Goal: Task Accomplishment & Management: Manage account settings

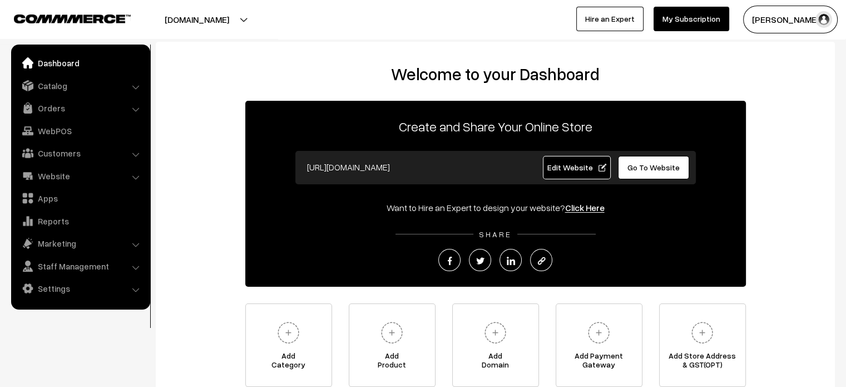
click at [651, 174] on link "Go To Website" at bounding box center [654, 167] width 72 height 23
drag, startPoint x: 57, startPoint y: 300, endPoint x: 62, endPoint y: 290, distance: 11.2
click at [62, 290] on ul "Dashboard Catalog" at bounding box center [80, 177] width 139 height 265
click at [62, 290] on link "Settings" at bounding box center [80, 288] width 132 height 20
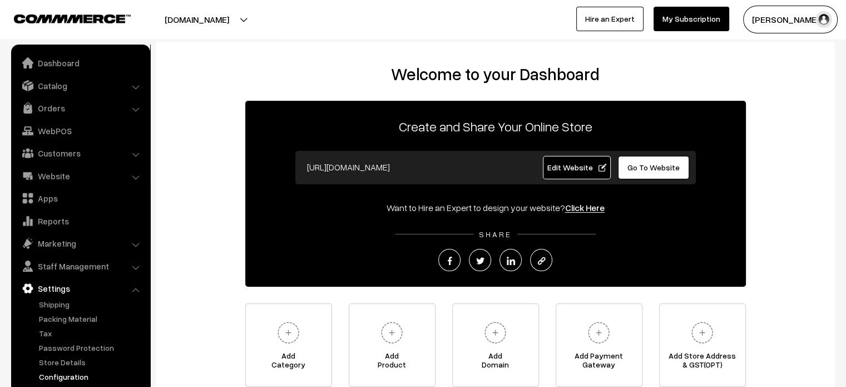
click at [77, 376] on link "Configuration" at bounding box center [91, 377] width 110 height 12
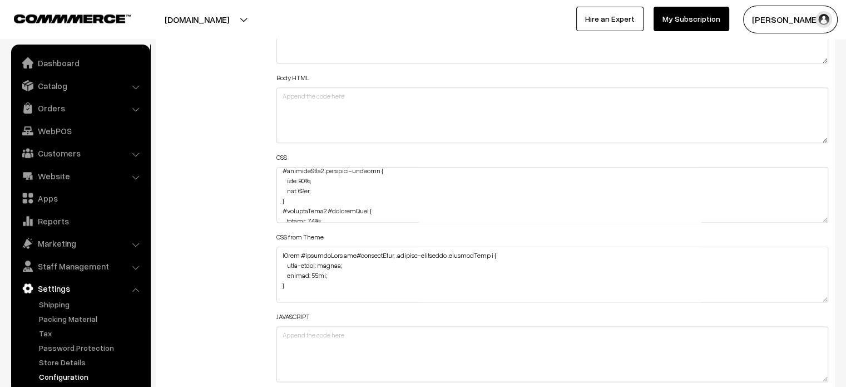
scroll to position [1656, 0]
click at [279, 169] on textarea at bounding box center [553, 195] width 553 height 56
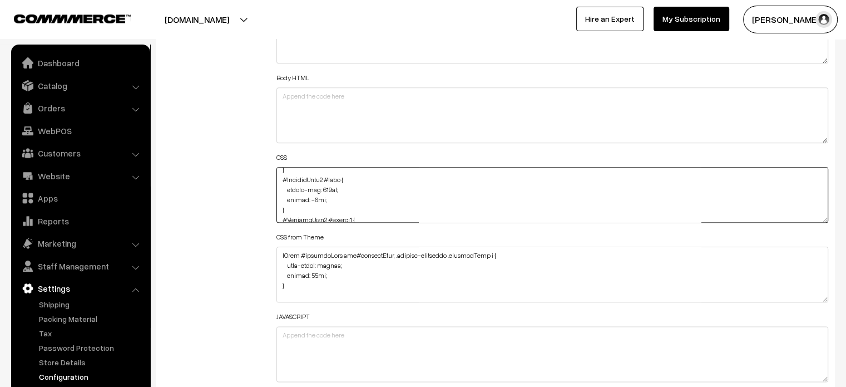
scroll to position [0, 0]
click at [280, 173] on textarea at bounding box center [553, 195] width 553 height 56
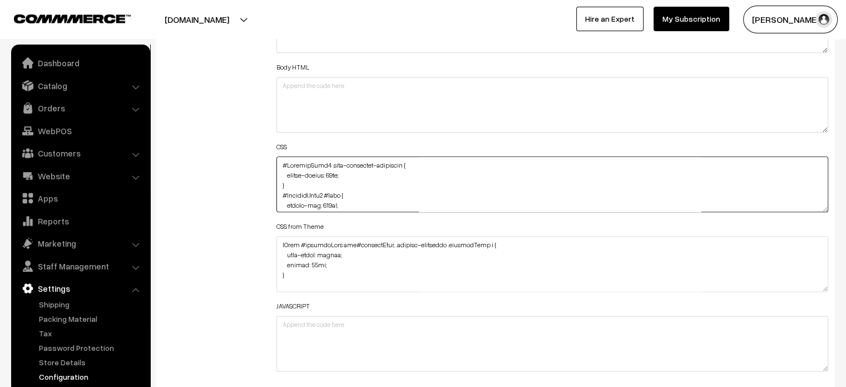
click at [282, 163] on textarea at bounding box center [553, 184] width 553 height 56
paste textarea "#productType1 .wishlist-section img { height: 38px !important; }"
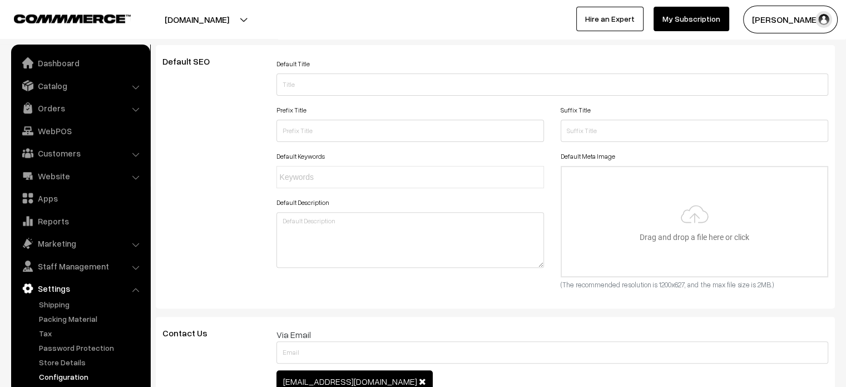
scroll to position [0, 0]
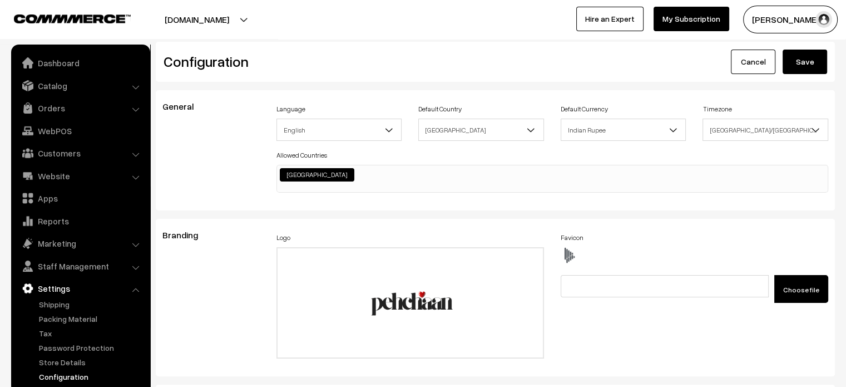
type textarea "#productType1 .wishlist-section img { height: 38px !important; } #ProductType5 …"
click at [799, 55] on button "Save" at bounding box center [805, 62] width 45 height 24
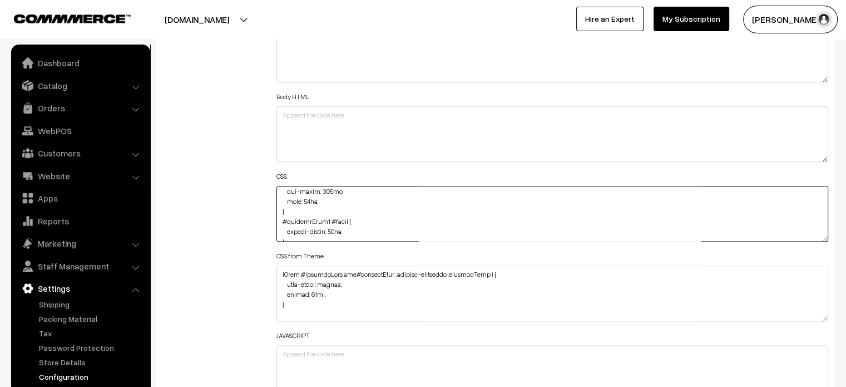
scroll to position [394, 0]
drag, startPoint x: 280, startPoint y: 204, endPoint x: 298, endPoint y: 165, distance: 42.6
click at [298, 165] on div "Header HTML Body HTML CSS CSS from Theme JAVASCRIPT" at bounding box center [553, 204] width 553 height 391
click at [323, 199] on textarea at bounding box center [553, 214] width 553 height 56
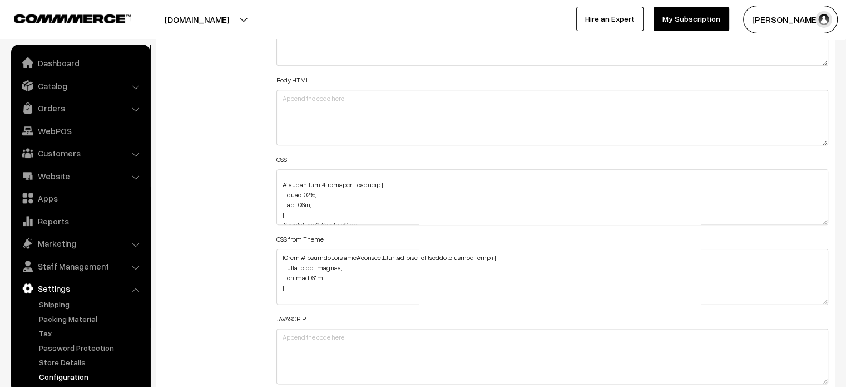
scroll to position [1676, 0]
drag, startPoint x: 279, startPoint y: 183, endPoint x: 291, endPoint y: 211, distance: 31.2
click at [291, 211] on textarea at bounding box center [553, 197] width 553 height 56
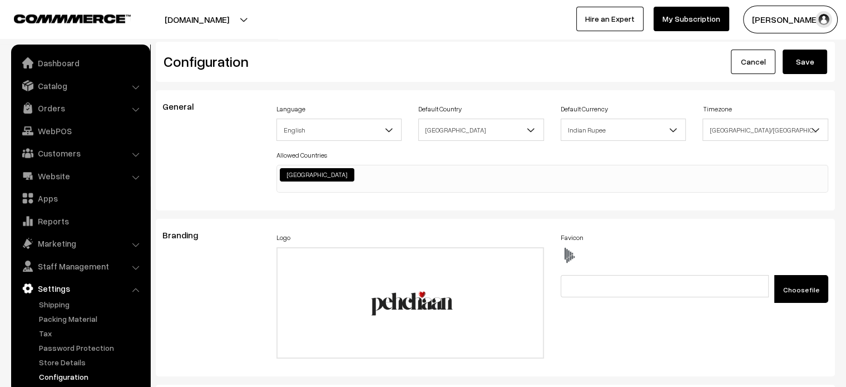
type textarea "#productType1 .wishlist-section img { height: 38px !important; } #ProductType5 …"
click at [813, 52] on button "Save" at bounding box center [805, 62] width 45 height 24
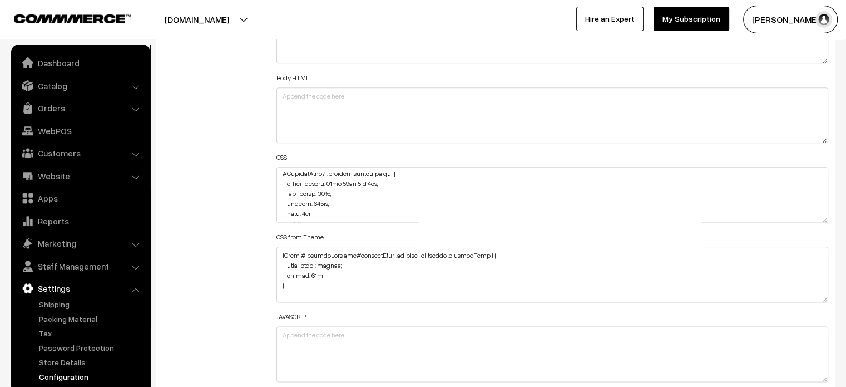
scroll to position [153, 0]
click at [328, 189] on textarea at bounding box center [553, 195] width 553 height 56
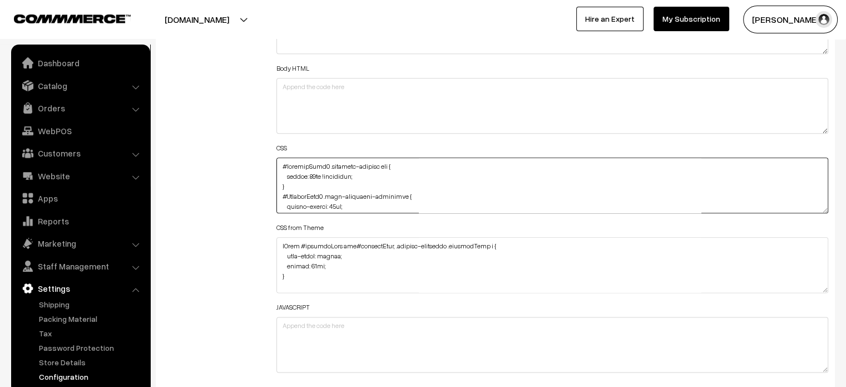
scroll to position [151, 0]
click at [278, 163] on textarea at bounding box center [553, 185] width 553 height 56
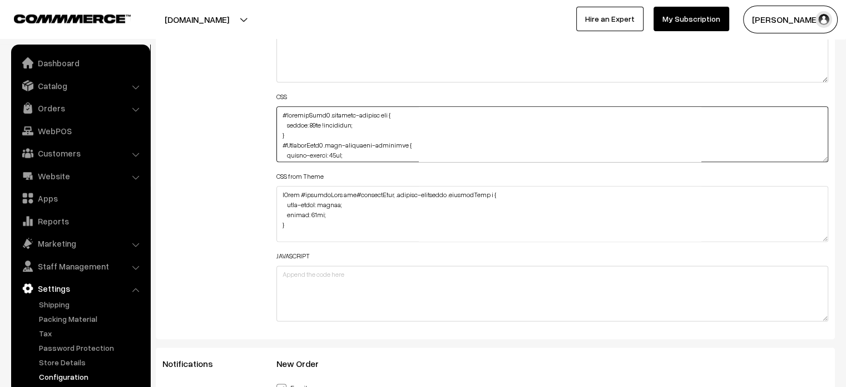
scroll to position [1376, 0]
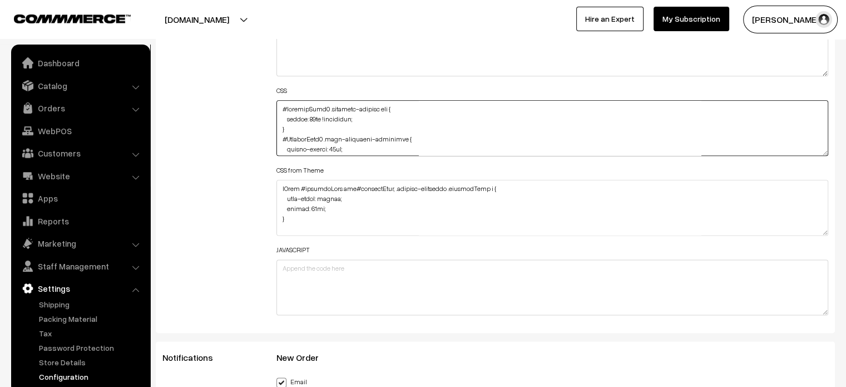
click at [279, 108] on textarea at bounding box center [553, 128] width 553 height 56
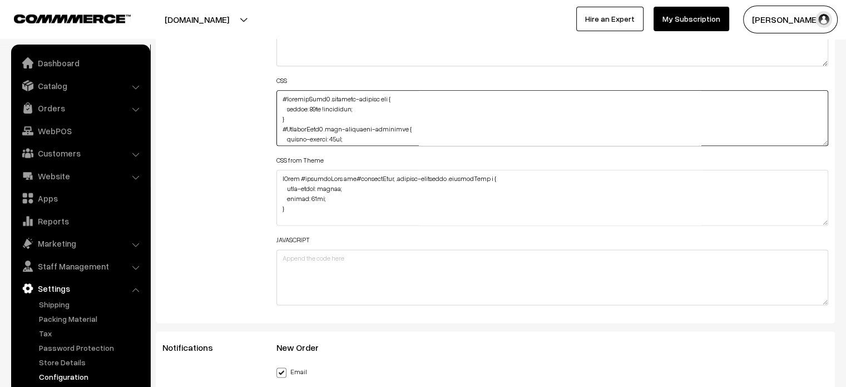
paste textarea ".product-animation .wishlist-section { position: absolute; right: 22px; top: 16…"
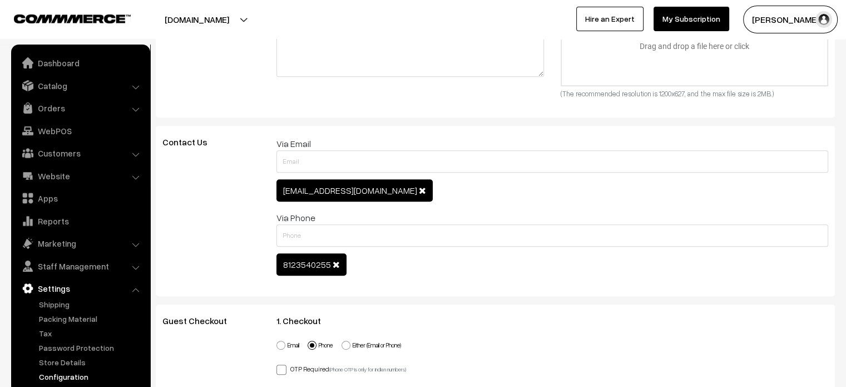
scroll to position [0, 0]
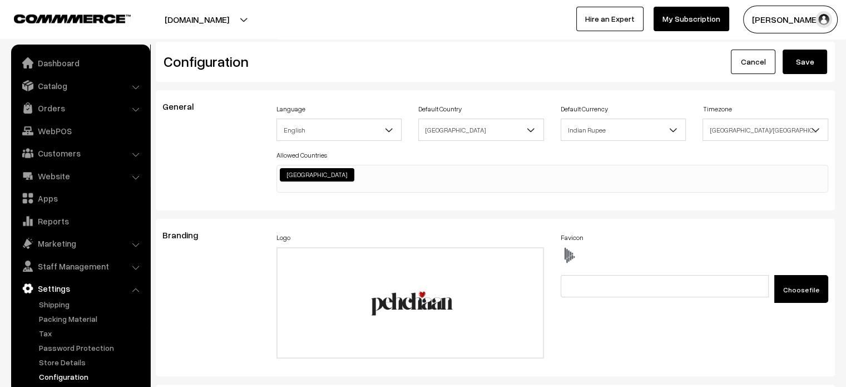
type textarea ".product-animation .wishlist-section { position: absolute; right: 22px; top: 16…"
click at [805, 60] on button "Save" at bounding box center [805, 62] width 45 height 24
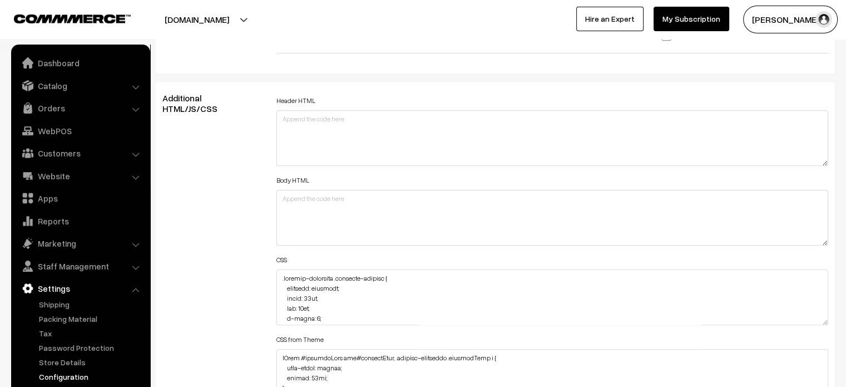
scroll to position [1208, 0]
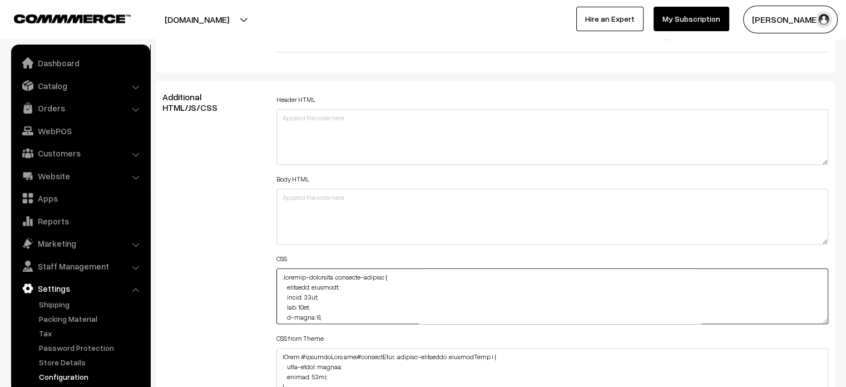
click at [280, 278] on textarea at bounding box center [553, 296] width 553 height 56
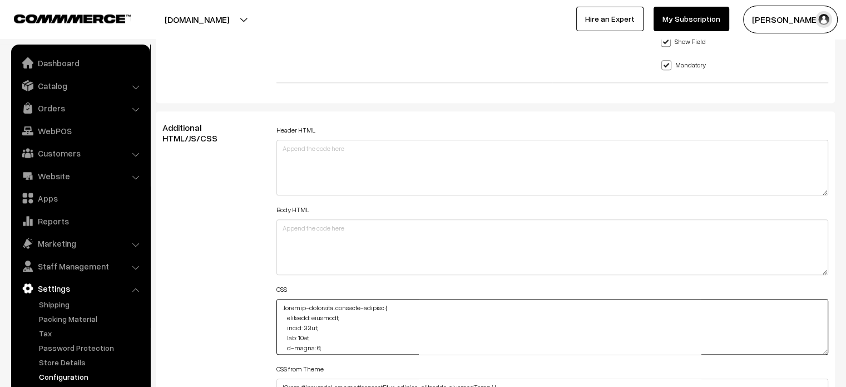
scroll to position [1170, 0]
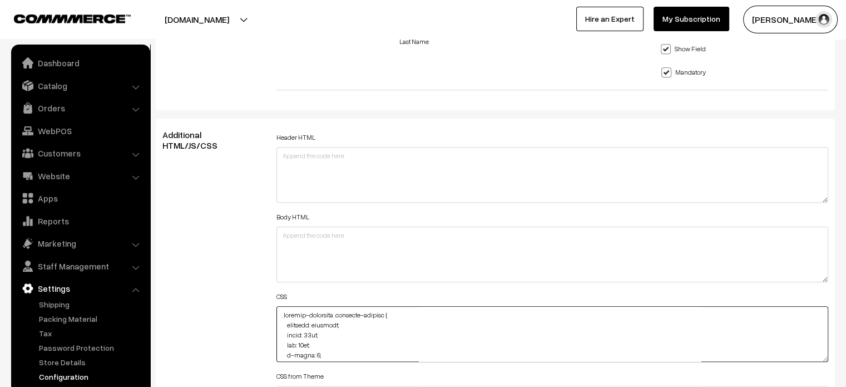
paste textarea "#categorySection { margin-top: -117px; }"
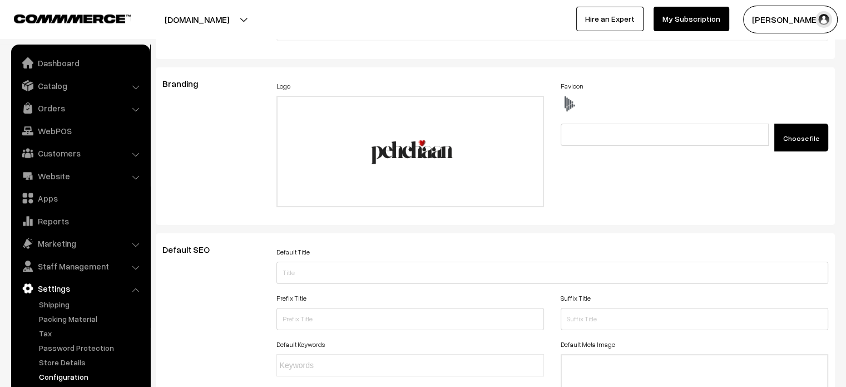
scroll to position [0, 0]
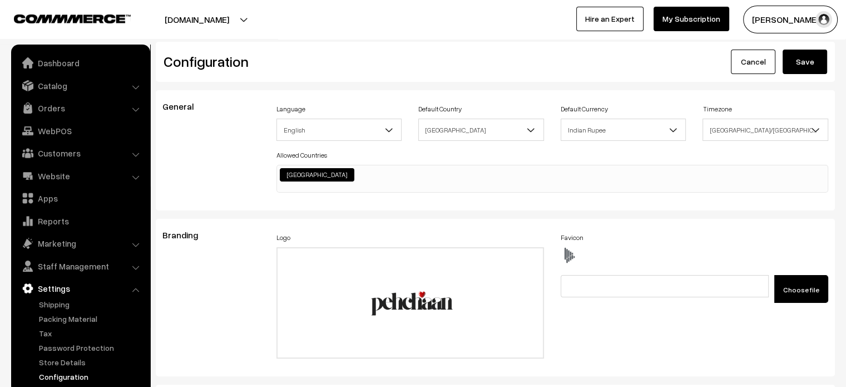
type textarea "#categorySection { margin-top: -117px; } .product-animation .wishlist-section {…"
click at [804, 58] on button "Save" at bounding box center [805, 62] width 45 height 24
click at [49, 175] on link "Website" at bounding box center [80, 176] width 132 height 20
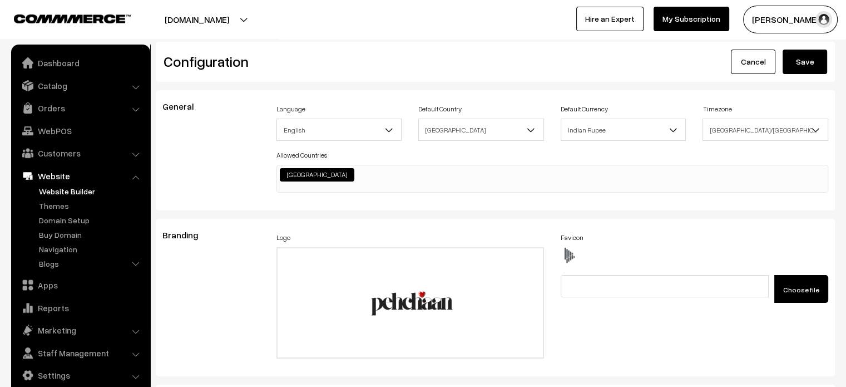
click at [62, 193] on link "Website Builder" at bounding box center [91, 191] width 110 height 12
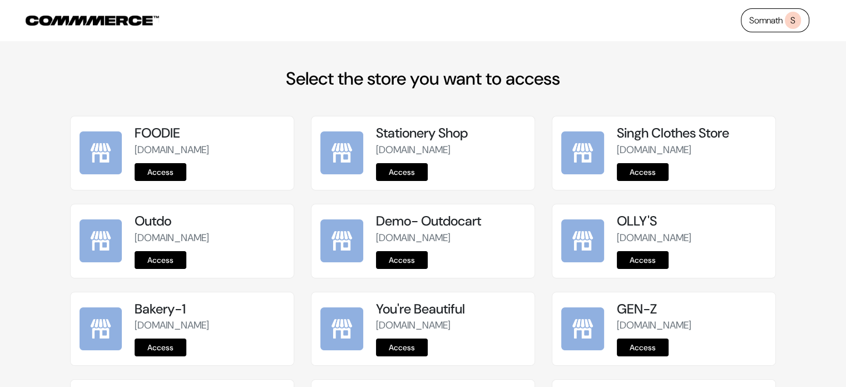
scroll to position [191, 0]
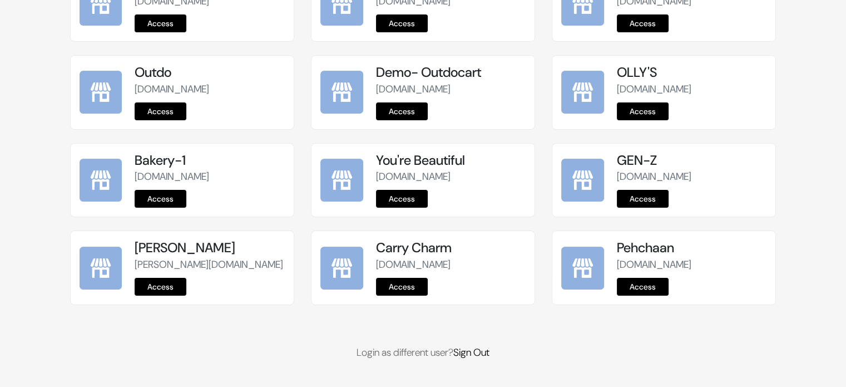
click at [652, 284] on link "Access" at bounding box center [643, 287] width 52 height 18
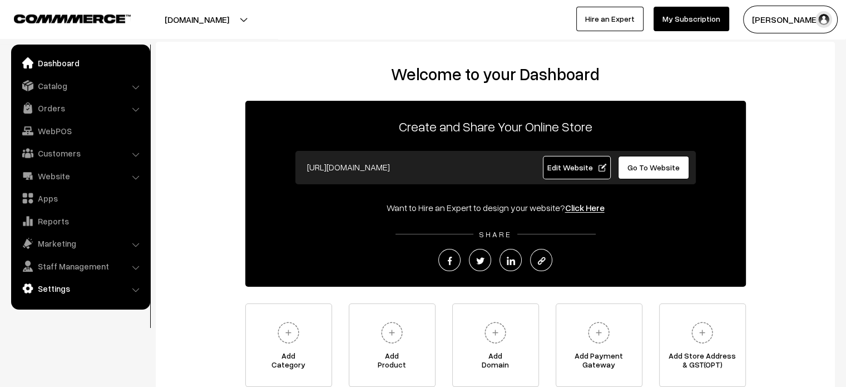
click at [59, 289] on link "Settings" at bounding box center [80, 288] width 132 height 20
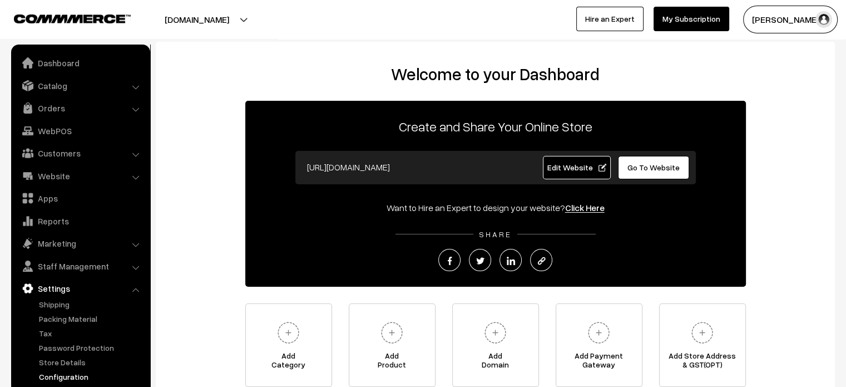
click at [80, 378] on link "Configuration" at bounding box center [91, 377] width 110 height 12
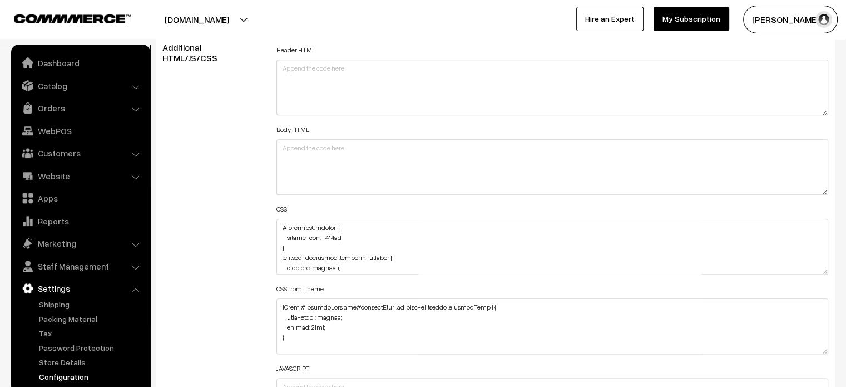
scroll to position [1260, 0]
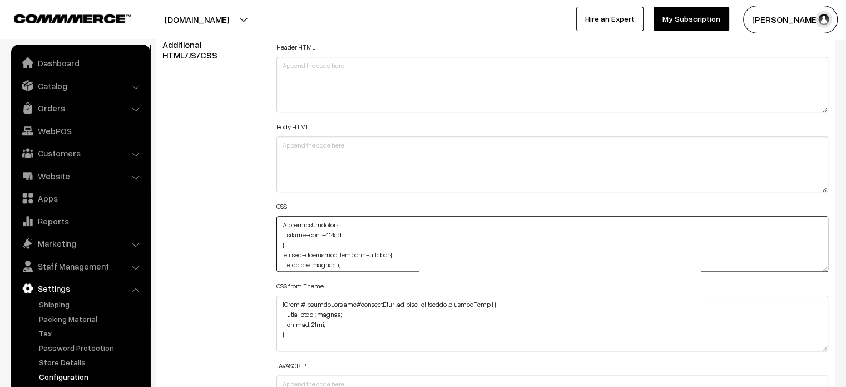
click at [280, 219] on textarea at bounding box center [553, 244] width 553 height 56
paste textarea "div#productType4 { margin-bottom: -75px; }"
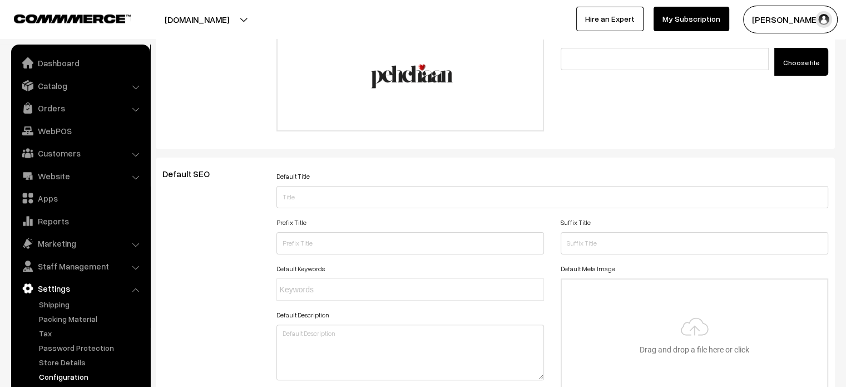
scroll to position [0, 0]
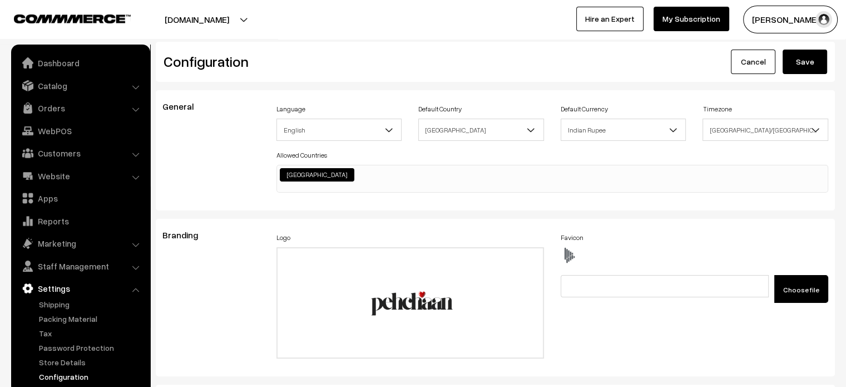
type textarea "div#productType4 { margin-bottom: -75px; } #categorySection { margin-top: -117p…"
click at [805, 57] on button "Save" at bounding box center [805, 62] width 45 height 24
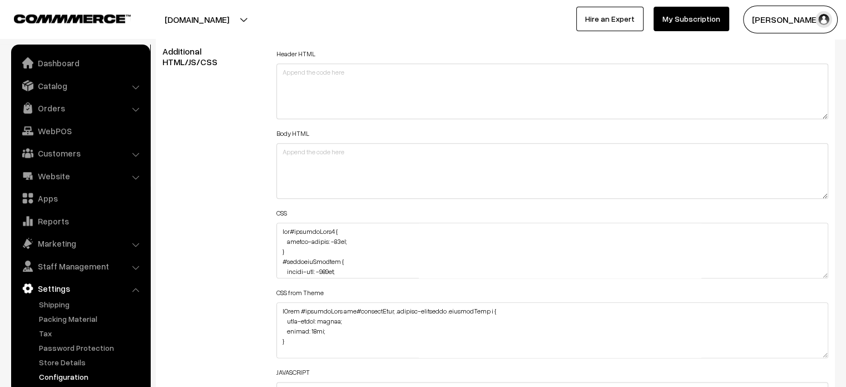
scroll to position [1259, 0]
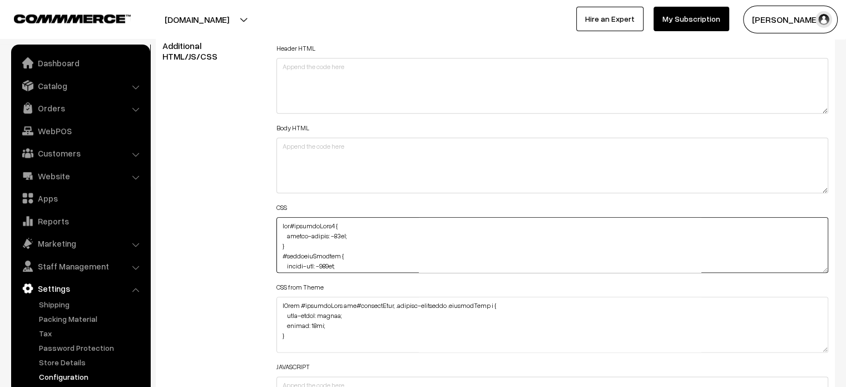
click at [278, 222] on textarea at bounding box center [553, 245] width 553 height 56
paste textarea ".product-type-5 .oc-container { margin-top: -80px; }"
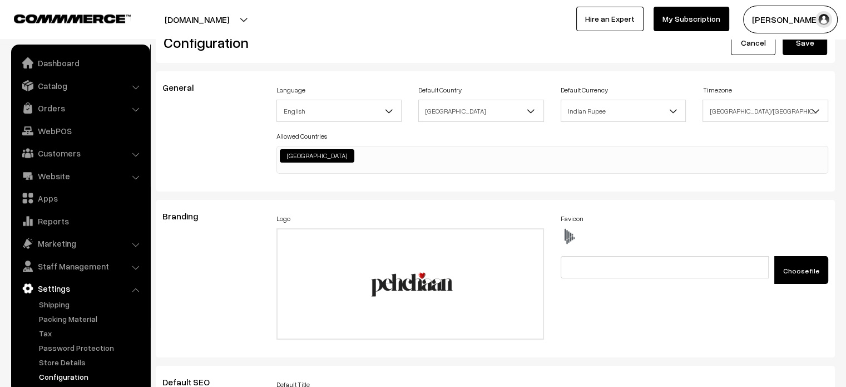
scroll to position [0, 0]
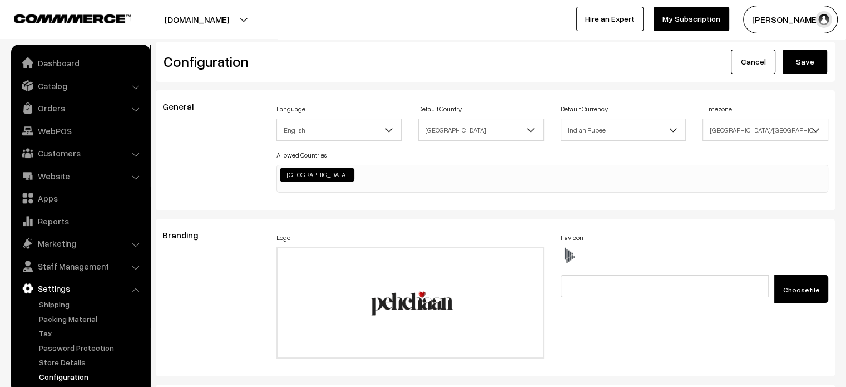
type textarea ".product-type-5 .oc-container { margin-top: -80px; } div#productType4 { margin-…"
click at [799, 72] on button "Save" at bounding box center [805, 62] width 45 height 24
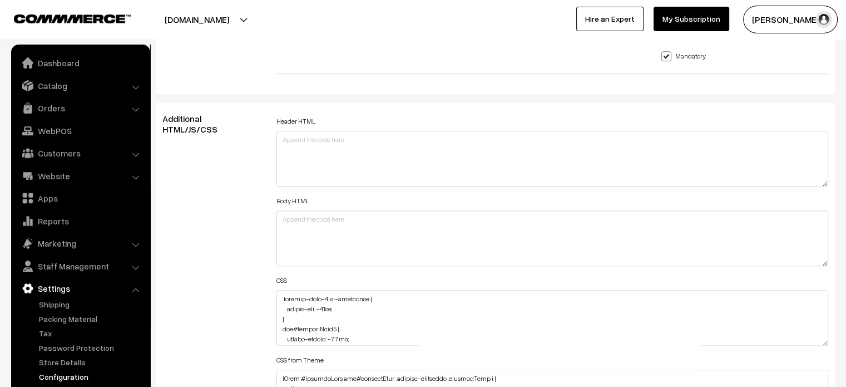
scroll to position [1187, 0]
click at [278, 296] on textarea at bounding box center [553, 317] width 553 height 56
paste textarea "#ProductType5 { margin-bottom: -115px; }"
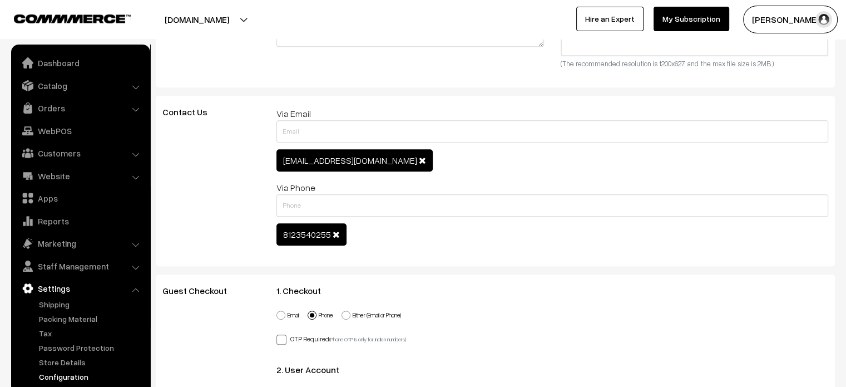
scroll to position [0, 0]
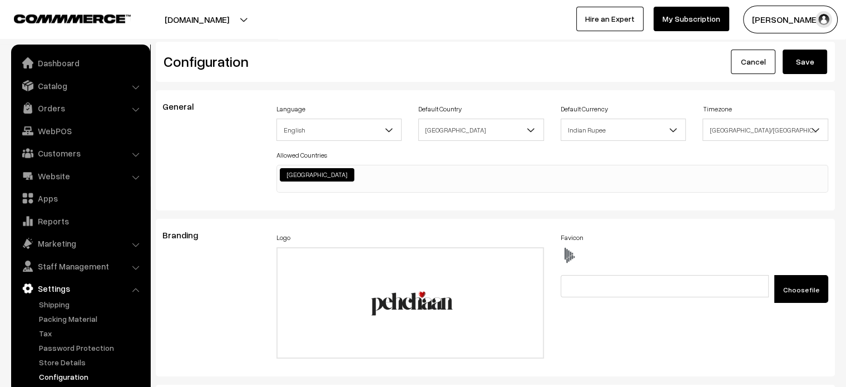
type textarea "#ProductType5 { margin-bottom: -115px; } .product-type-5 .oc-container { margin…"
click at [803, 76] on div "Configuration Cancel Save" at bounding box center [496, 62] width 680 height 40
click at [808, 66] on button "Save" at bounding box center [805, 62] width 45 height 24
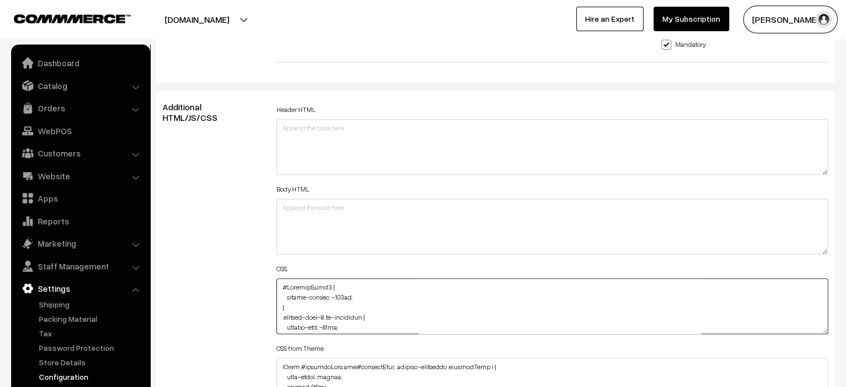
click at [283, 287] on textarea at bounding box center [553, 306] width 553 height 56
paste textarea ".product-type-5 #description { font-size: 20px; }"
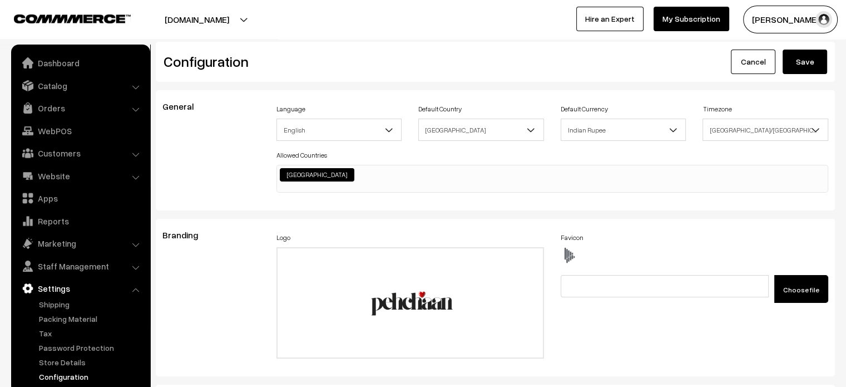
type textarea ".product-type-5 #description { font-size: 20px; } #ProductType5 { margin-bottom…"
click at [810, 66] on button "Save" at bounding box center [805, 62] width 45 height 24
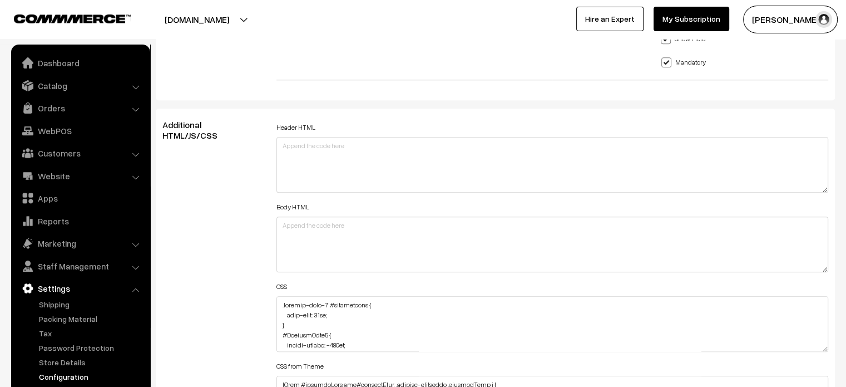
scroll to position [1184, 0]
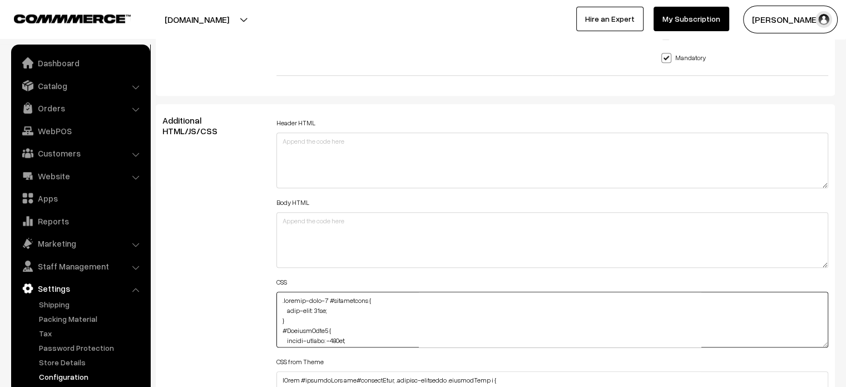
click at [349, 316] on textarea at bounding box center [553, 320] width 553 height 56
click at [348, 310] on textarea at bounding box center [553, 320] width 553 height 56
paste textarea "font-family: [GEOGRAPHIC_DATA];"
click at [294, 320] on textarea at bounding box center [553, 320] width 553 height 56
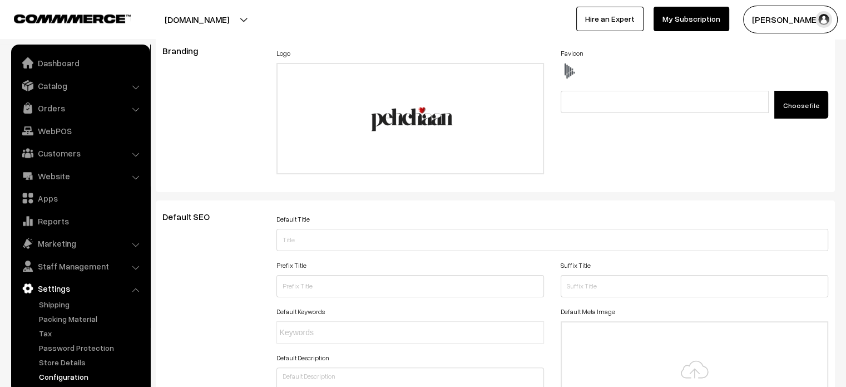
scroll to position [0, 0]
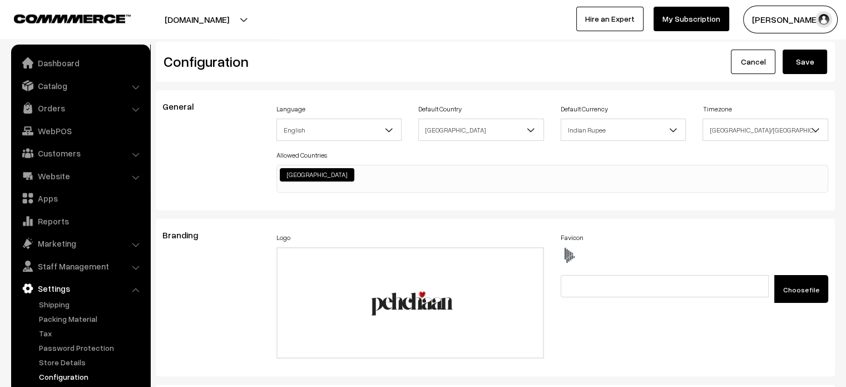
type textarea ".product-type-5 #description { font-size: 20px; font-family: Montserrat; } #Pro…"
click at [806, 69] on button "Save" at bounding box center [805, 62] width 45 height 24
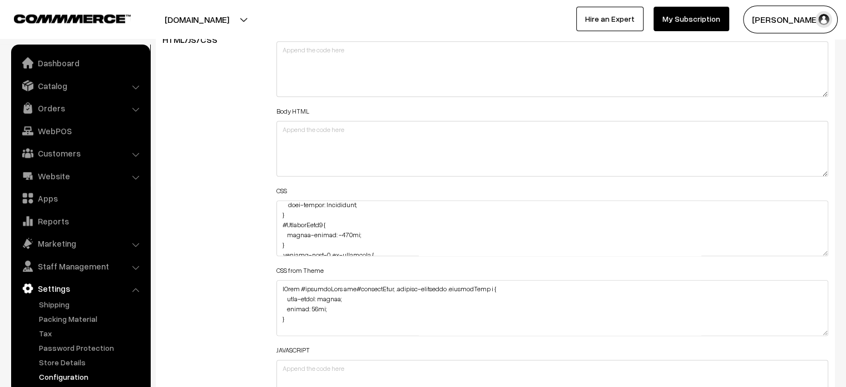
scroll to position [24, 0]
click at [370, 235] on textarea at bounding box center [553, 228] width 553 height 56
paste textarea "margin-top: -45px;"
click at [290, 220] on textarea at bounding box center [553, 228] width 553 height 56
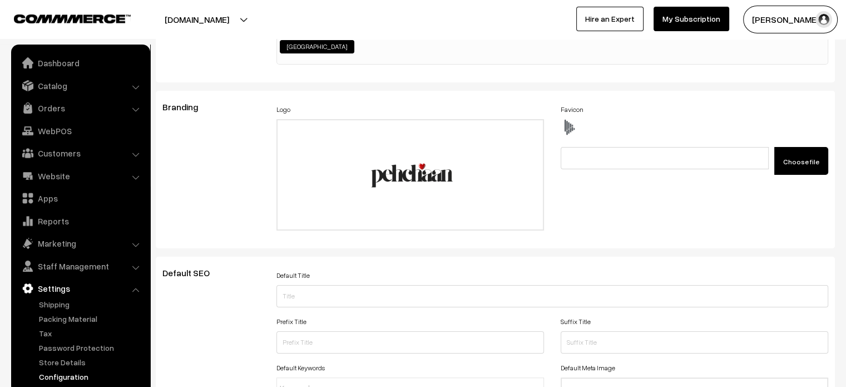
scroll to position [0, 0]
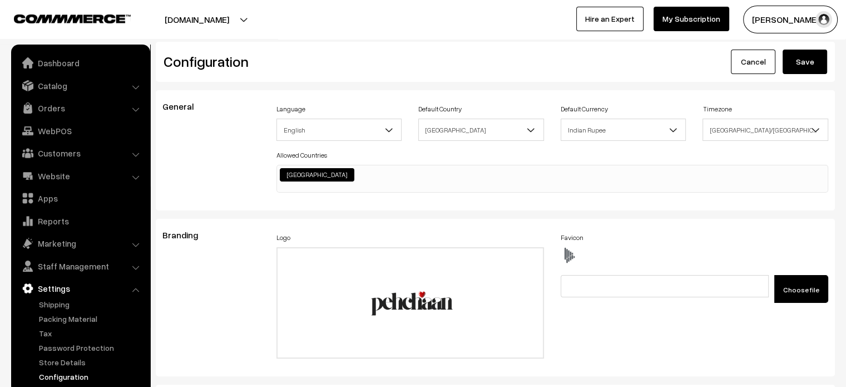
type textarea ".product-type-5 #description { font-size: 20px; font-family: Montserrat; } #Pro…"
click at [805, 61] on button "Save" at bounding box center [805, 62] width 45 height 24
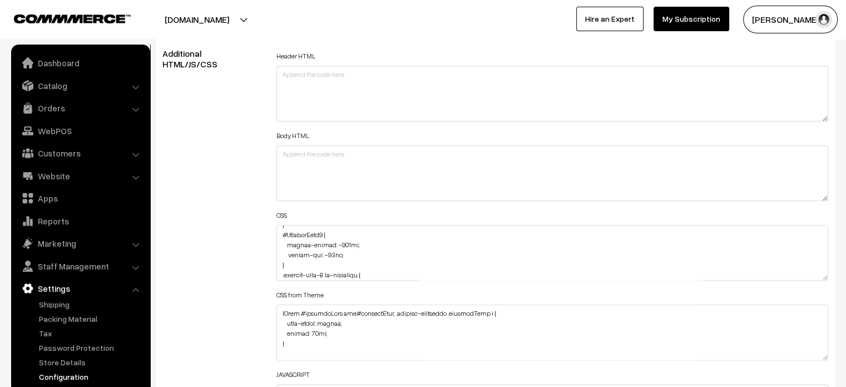
scroll to position [38, 0]
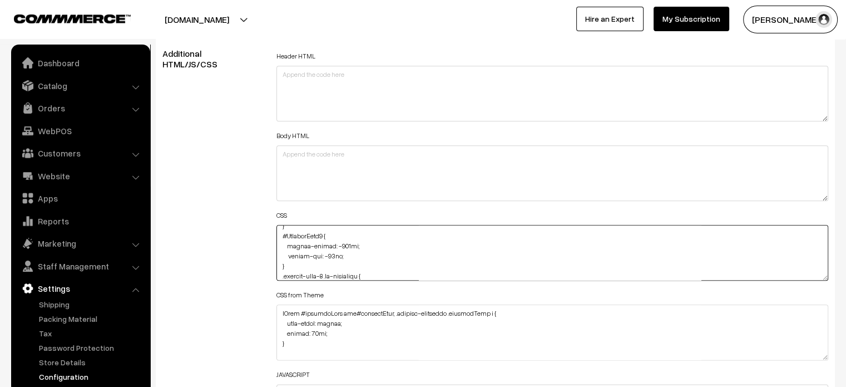
click at [343, 245] on textarea at bounding box center [553, 253] width 553 height 56
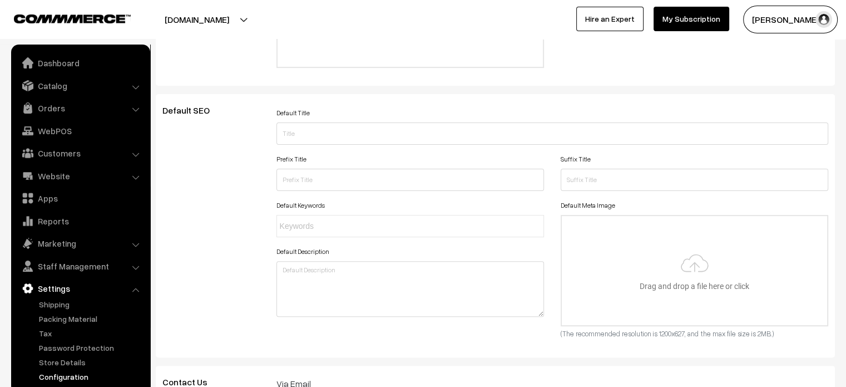
scroll to position [0, 0]
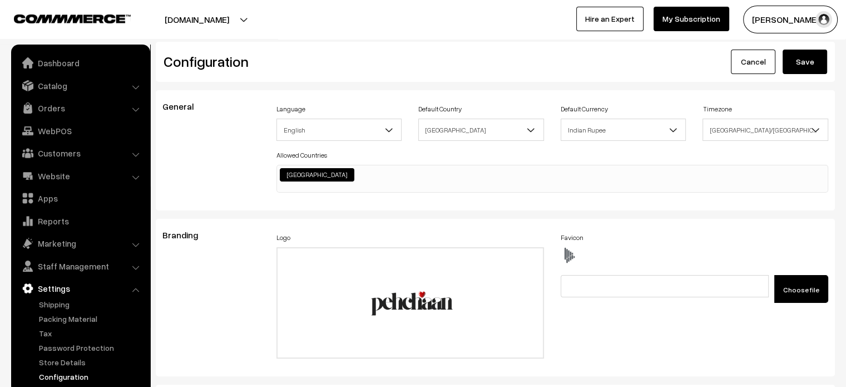
type textarea ".product-type-5 #description { font-size: 20px; font-family: Montserrat; } #Pro…"
click at [808, 62] on button "Save" at bounding box center [805, 62] width 45 height 24
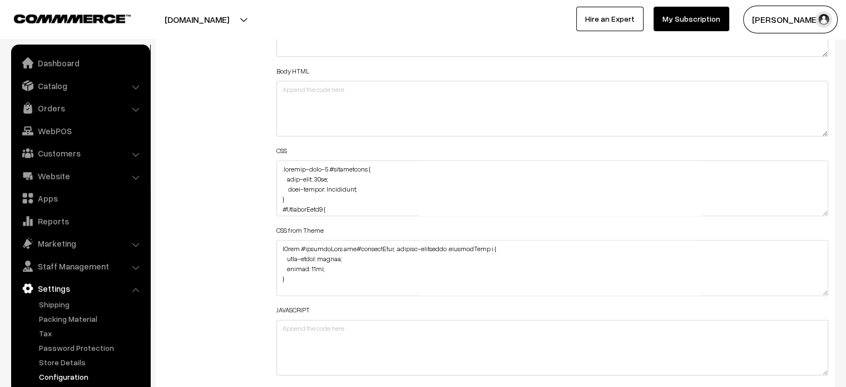
scroll to position [1342, 0]
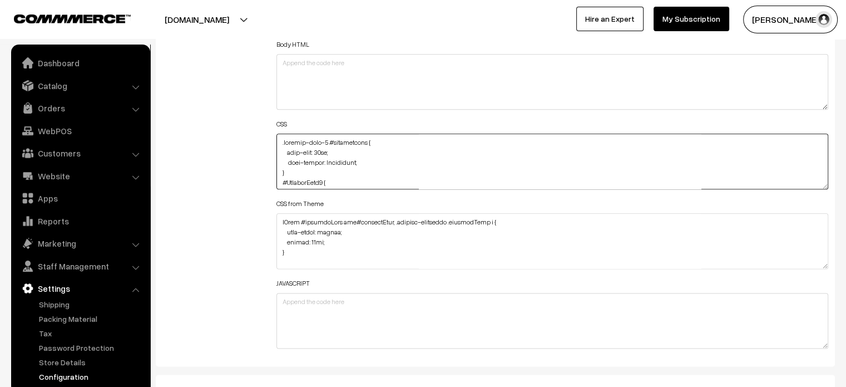
click at [278, 146] on textarea at bounding box center [553, 162] width 553 height 56
paste textarea ".testimonials .oc-container { margin-top: -105px; }"
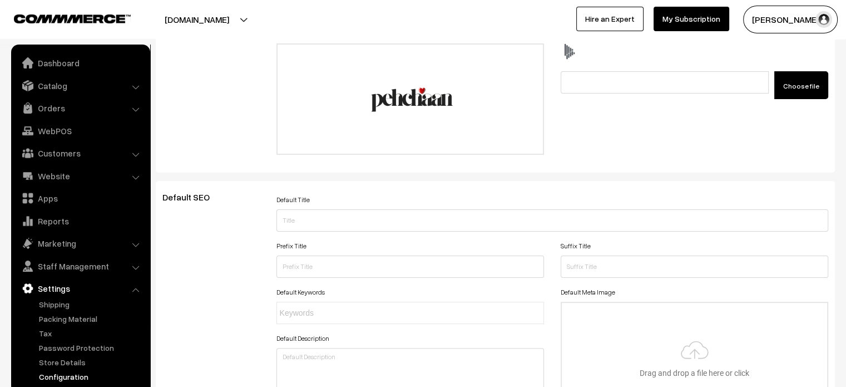
scroll to position [0, 0]
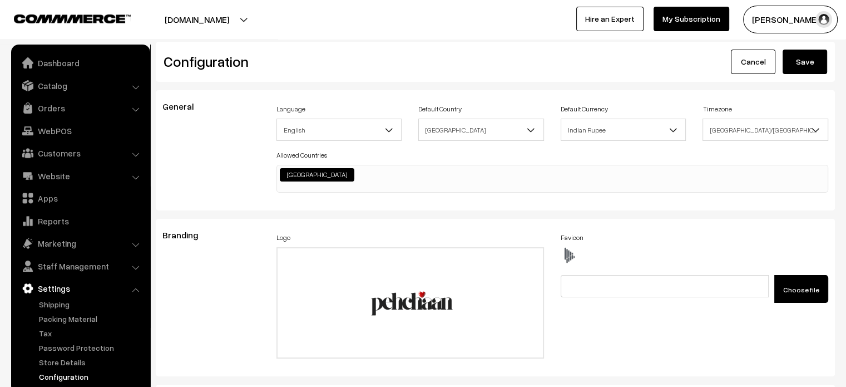
type textarea ".testimonials .oc-container { margin-top: -105px; } .product-type-5 #descriptio…"
click at [812, 72] on button "Save" at bounding box center [805, 62] width 45 height 24
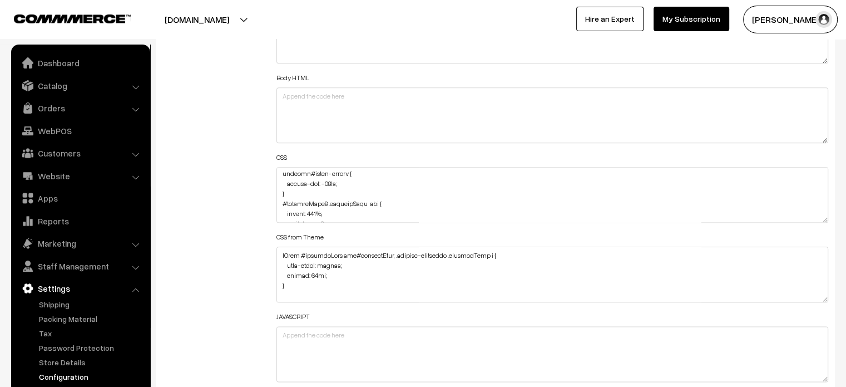
scroll to position [1686, 0]
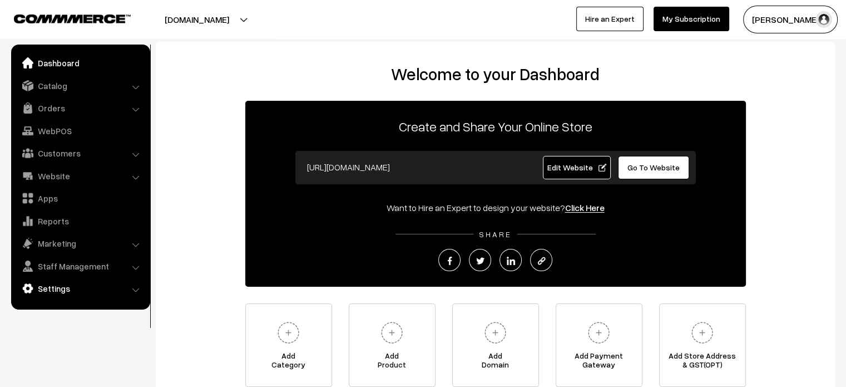
click at [61, 291] on link "Settings" at bounding box center [80, 288] width 132 height 20
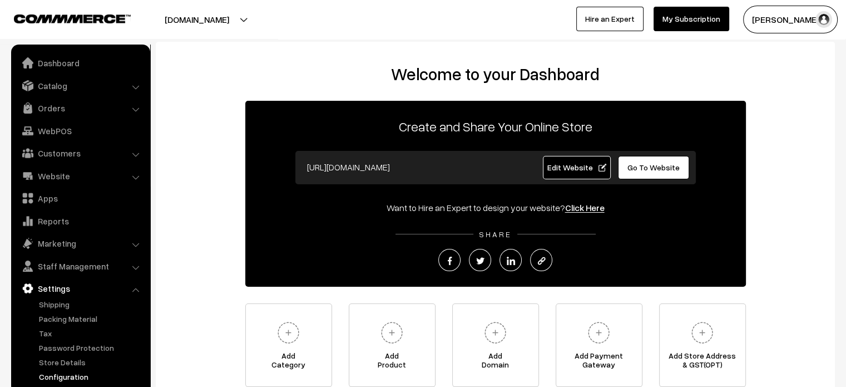
click at [85, 375] on link "Configuration" at bounding box center [91, 377] width 110 height 12
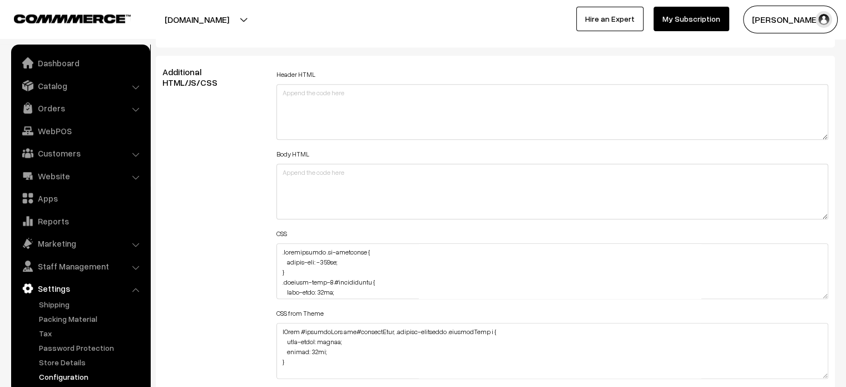
scroll to position [1235, 0]
click at [386, 265] on textarea at bounding box center [553, 269] width 553 height 56
click at [280, 251] on textarea at bounding box center [553, 269] width 553 height 56
paste textarea "/* Mobile view: Adjustments for devices <= 768px width */ @media (max-width: 76…"
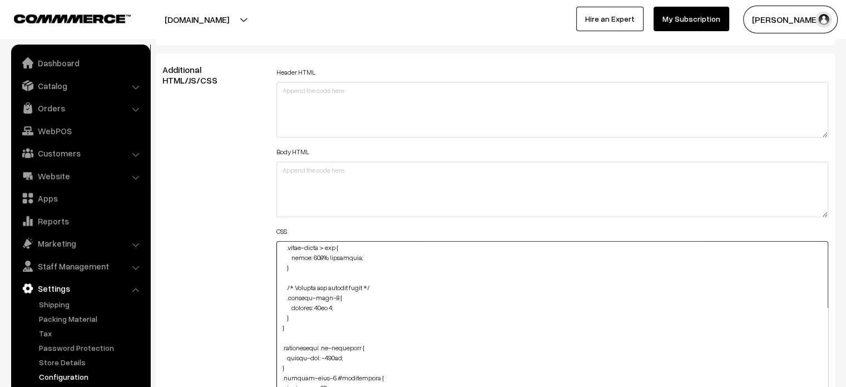
drag, startPoint x: 825, startPoint y: 293, endPoint x: 840, endPoint y: 413, distance: 121.1
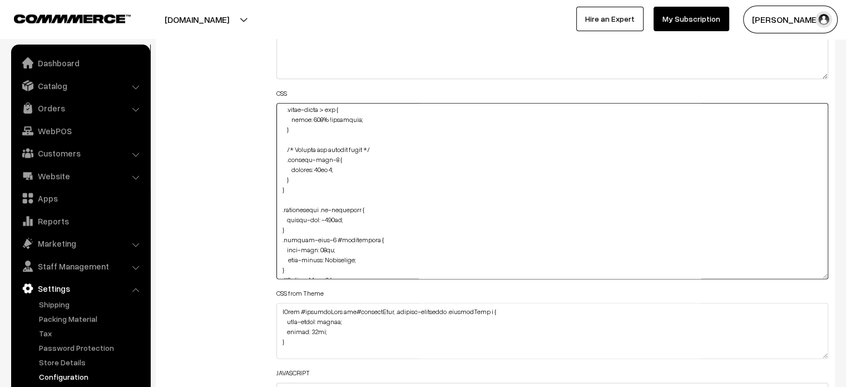
scroll to position [1375, 0]
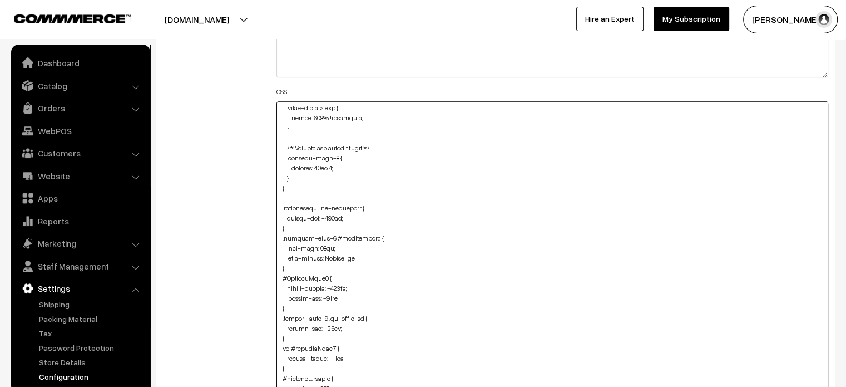
drag, startPoint x: 826, startPoint y: 275, endPoint x: 854, endPoint y: 413, distance: 140.4
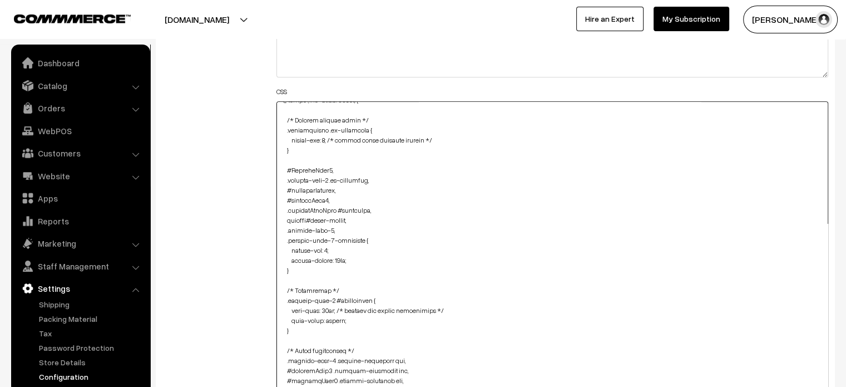
scroll to position [0, 0]
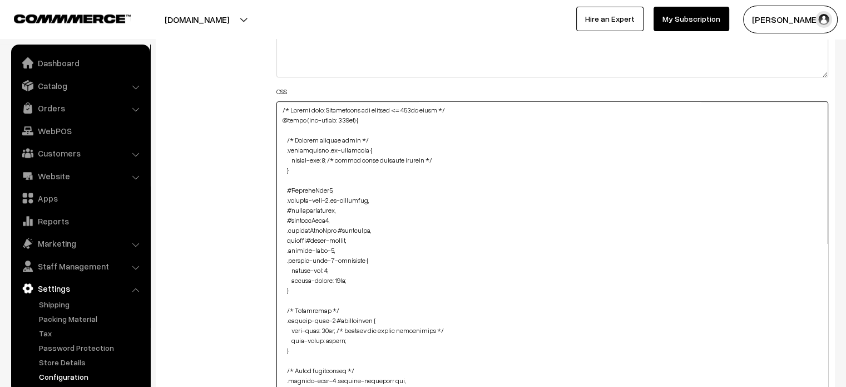
click at [449, 109] on textarea at bounding box center [553, 257] width 553 height 313
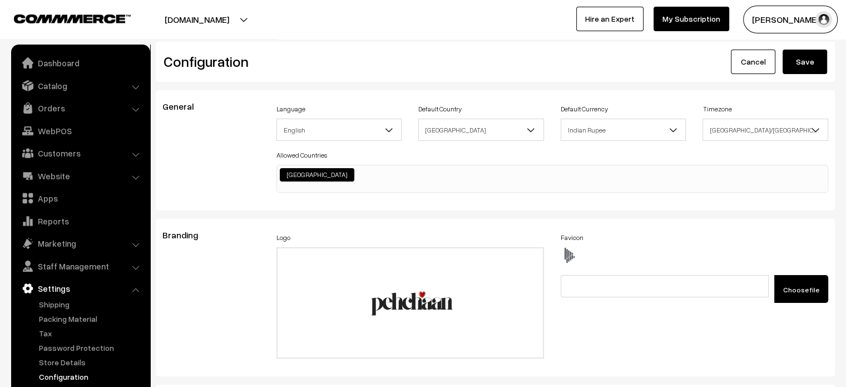
type textarea "@media (max-width: 768px) { /* General spacing fixes */ .testimonials .oc-conta…"
click at [802, 65] on button "Save" at bounding box center [805, 62] width 45 height 24
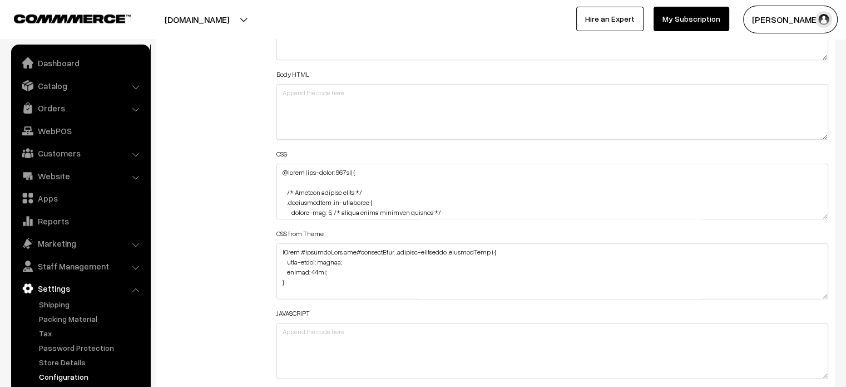
scroll to position [1318, 0]
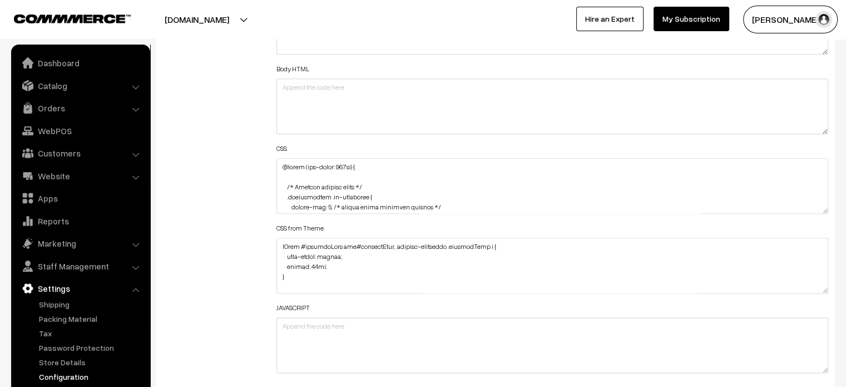
click at [829, 209] on div "Header HTML Body HTML CSS CSS from Theme JAVASCRIPT" at bounding box center [552, 181] width 569 height 398
click at [823, 209] on div "Header HTML Body HTML CSS CSS from Theme JAVASCRIPT" at bounding box center [552, 181] width 569 height 398
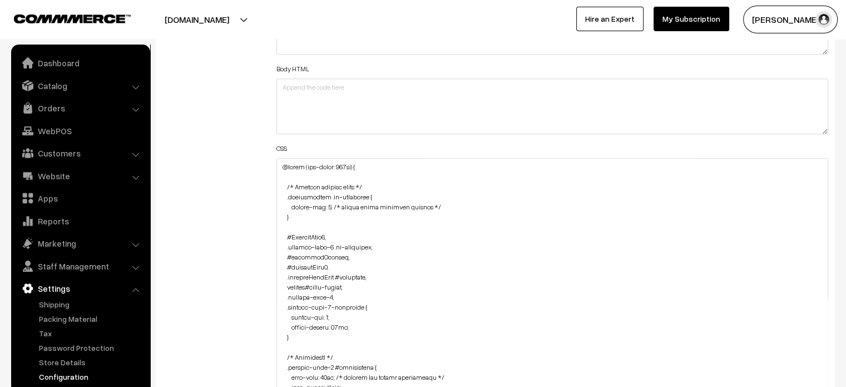
drag, startPoint x: 823, startPoint y: 209, endPoint x: 854, endPoint y: 413, distance: 206.6
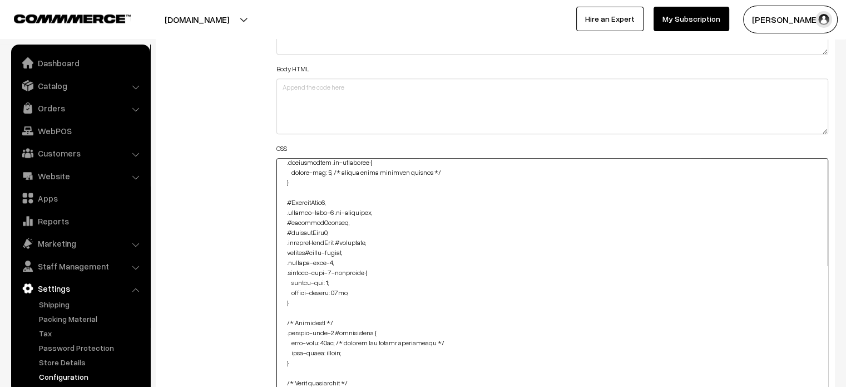
scroll to position [0, 0]
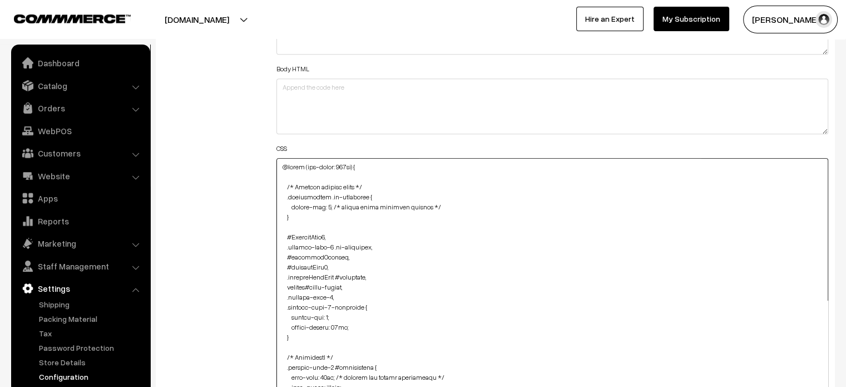
drag, startPoint x: 284, startPoint y: 267, endPoint x: 278, endPoint y: 53, distance: 213.8
click at [278, 53] on div "Header HTML Body HTML CSS CSS from Theme JAVASCRIPT" at bounding box center [553, 279] width 553 height 595
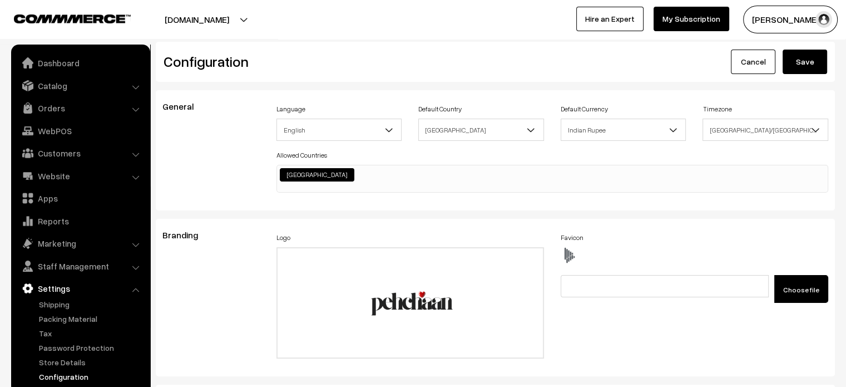
type textarea ".testimonials .oc-container { margin-top: -105px; } .product-type-5 #descriptio…"
click at [807, 68] on button "Save" at bounding box center [805, 62] width 45 height 24
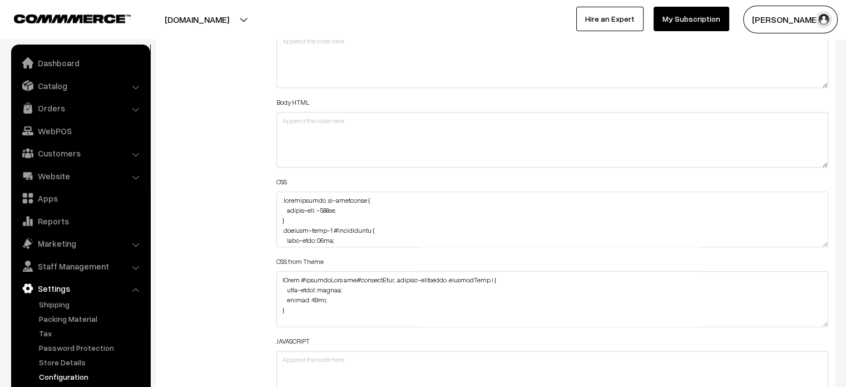
scroll to position [1284, 0]
click at [279, 198] on textarea at bounding box center [553, 219] width 553 height 56
paste textarea "@media (max-width: 768px) {"
paste textarea "#categorySection #name { margin-top: 210px; }"
click at [278, 227] on textarea at bounding box center [553, 219] width 553 height 56
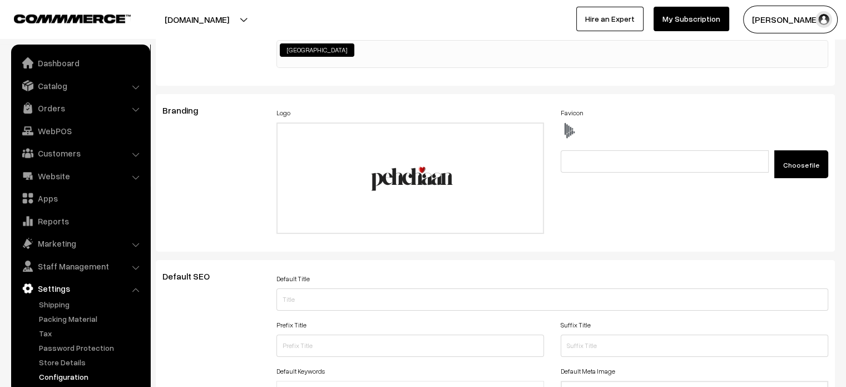
scroll to position [0, 0]
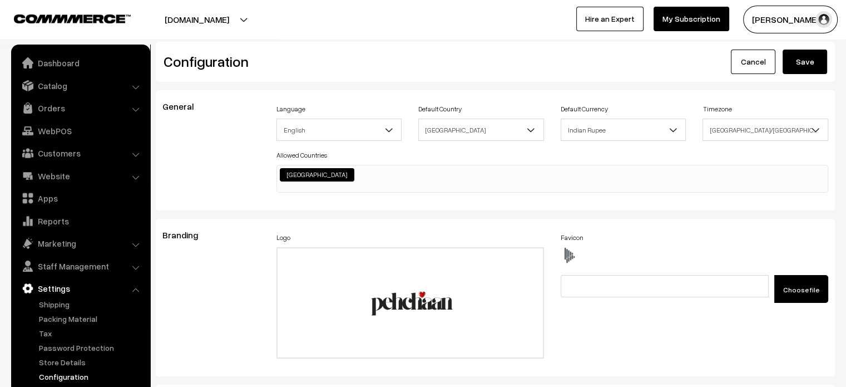
type textarea "@media (max-width: 768px) { #categorySection #name { margin-top: 210px; } } .te…"
click at [820, 60] on button "Save" at bounding box center [805, 62] width 45 height 24
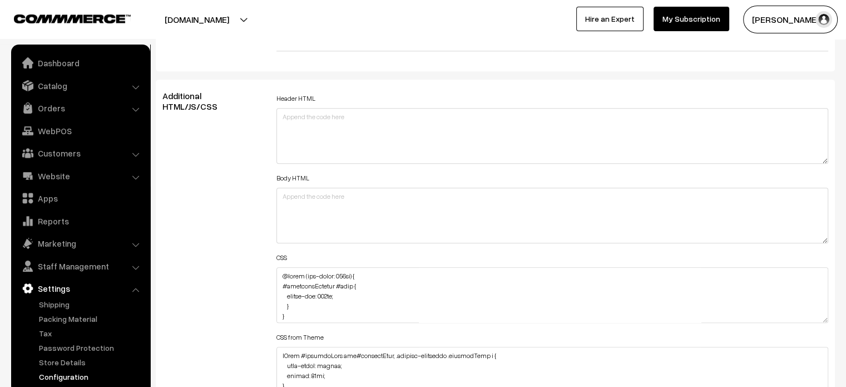
scroll to position [1209, 0]
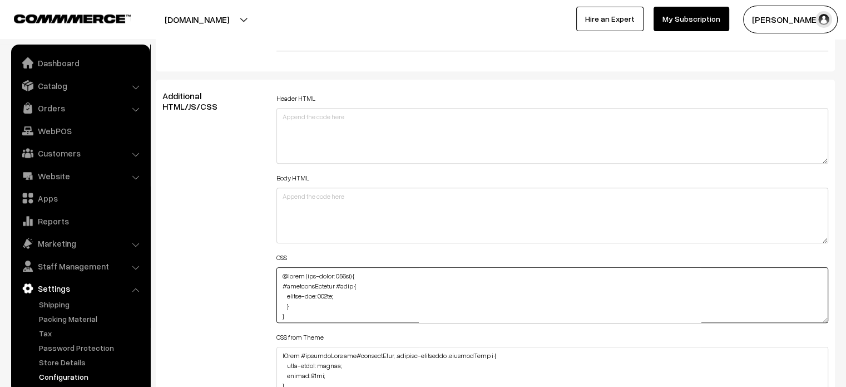
drag, startPoint x: 287, startPoint y: 317, endPoint x: 270, endPoint y: 275, distance: 44.7
click at [270, 275] on div "Header HTML Body HTML CSS CSS from Theme JAVASCRIPT" at bounding box center [552, 290] width 569 height 398
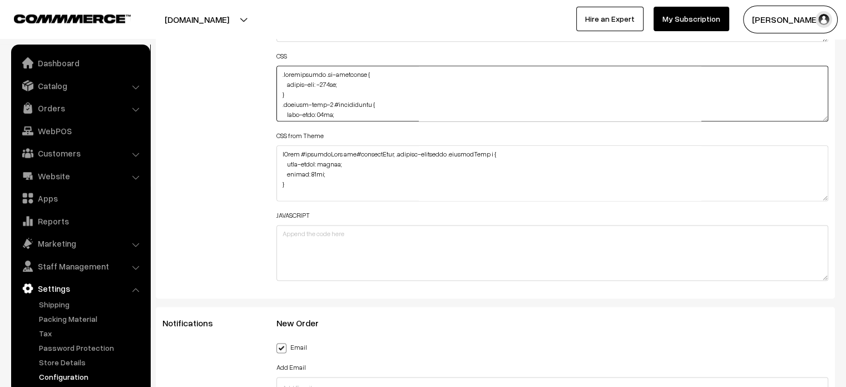
scroll to position [1406, 0]
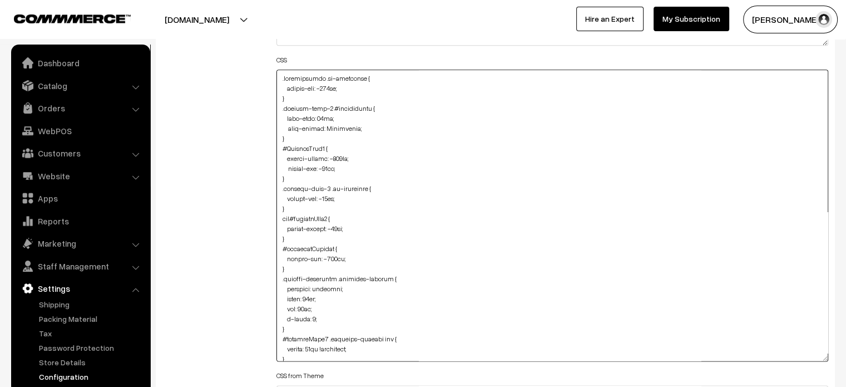
drag, startPoint x: 824, startPoint y: 120, endPoint x: 848, endPoint y: 403, distance: 284.3
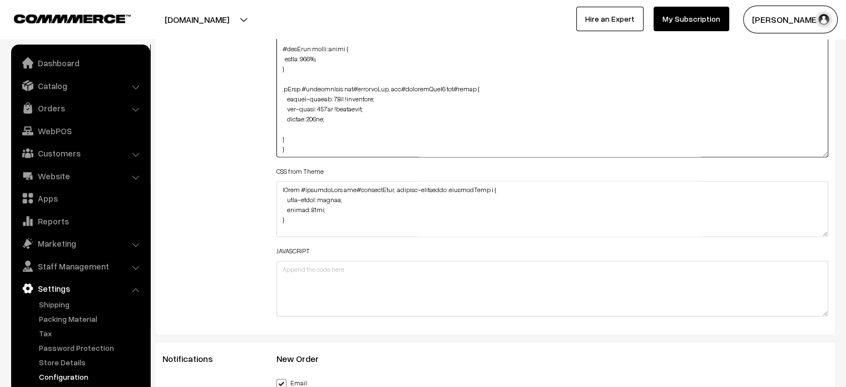
scroll to position [1658, 0]
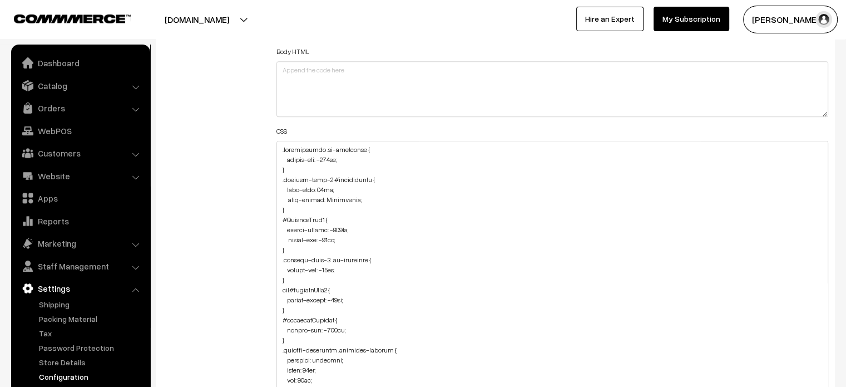
scroll to position [1326, 0]
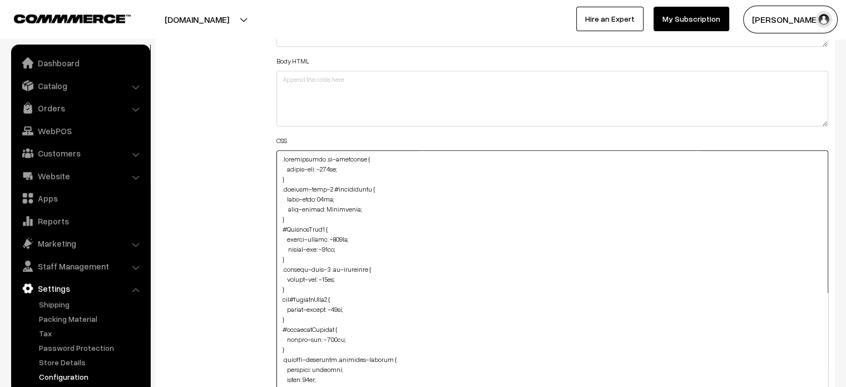
click at [280, 157] on textarea at bounding box center [553, 319] width 553 height 338
paste textarea "@media (max-width: 768px) { #categorySection #name { margin-top: 210px; } }"
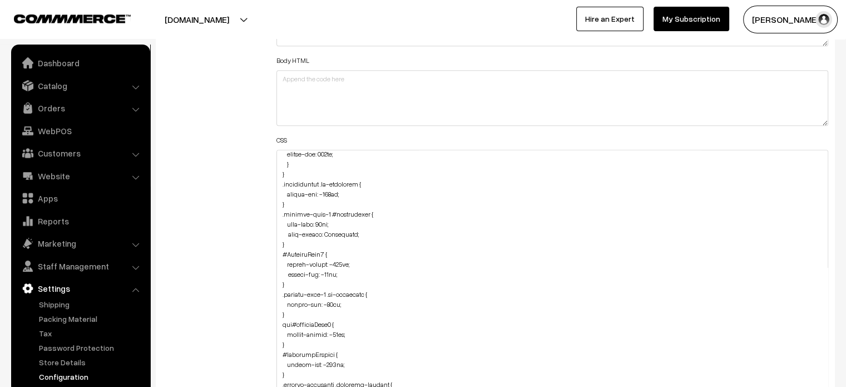
scroll to position [0, 0]
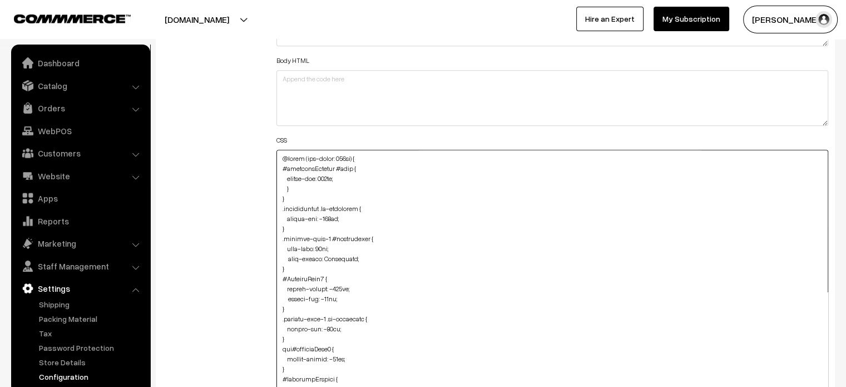
click at [278, 157] on textarea at bounding box center [553, 319] width 553 height 338
paste textarea "@media (max-width: 767px) { @media (max-width: 767px) { .pCard-rating-review { …"
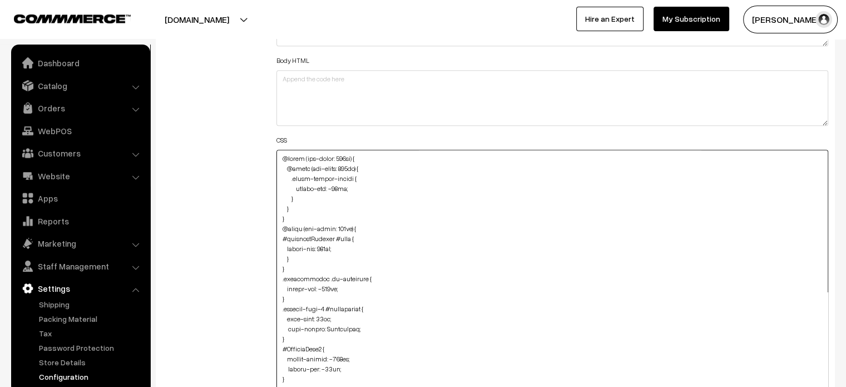
drag, startPoint x: 281, startPoint y: 249, endPoint x: 298, endPoint y: 269, distance: 26.9
click at [298, 269] on textarea at bounding box center [553, 319] width 553 height 338
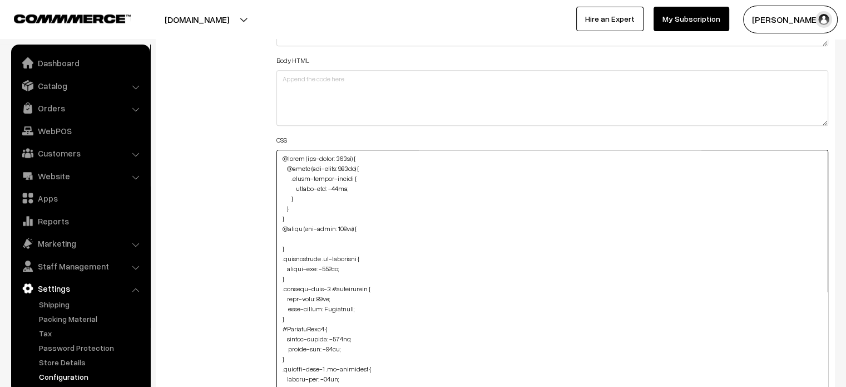
drag, startPoint x: 287, startPoint y: 178, endPoint x: 316, endPoint y: 210, distance: 43.0
click at [316, 210] on textarea at bounding box center [553, 319] width 553 height 338
paste textarea "#categorySection #name { margin-top: 210px;"
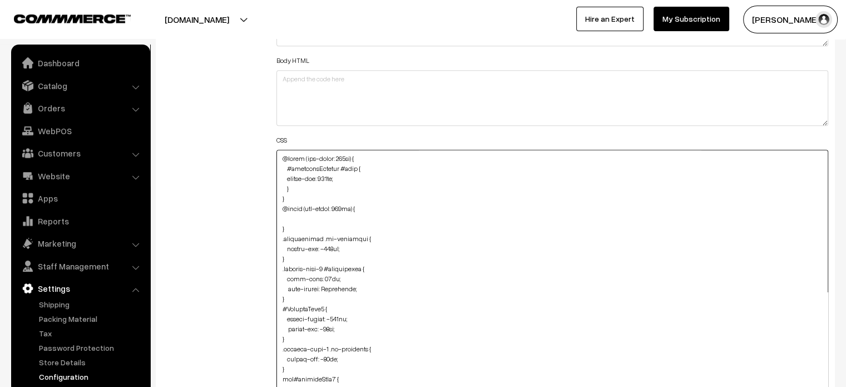
click at [341, 220] on textarea at bounding box center [553, 319] width 553 height 338
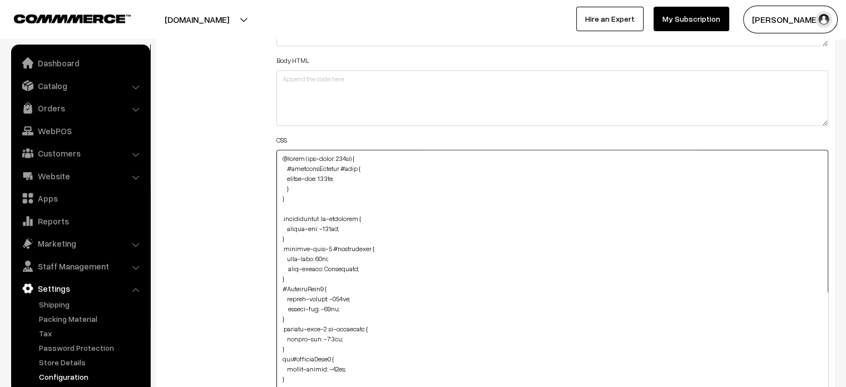
click at [284, 186] on textarea at bounding box center [553, 319] width 553 height 338
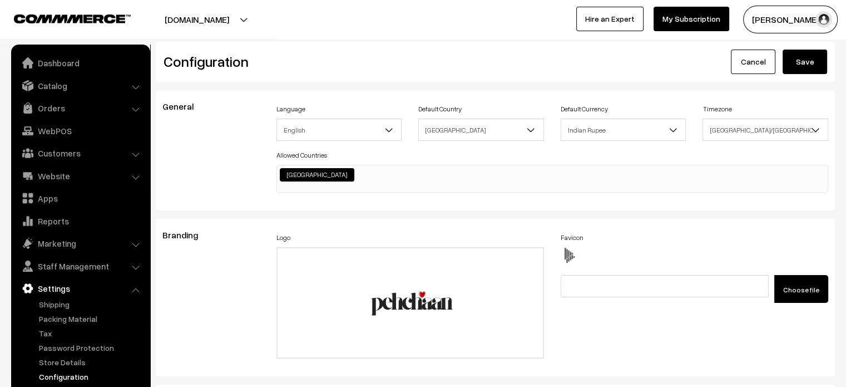
type textarea "@media (max-width: 767px) { #categorySection #name { margin-top: 210px; } } .te…"
click at [810, 72] on button "Save" at bounding box center [805, 62] width 45 height 24
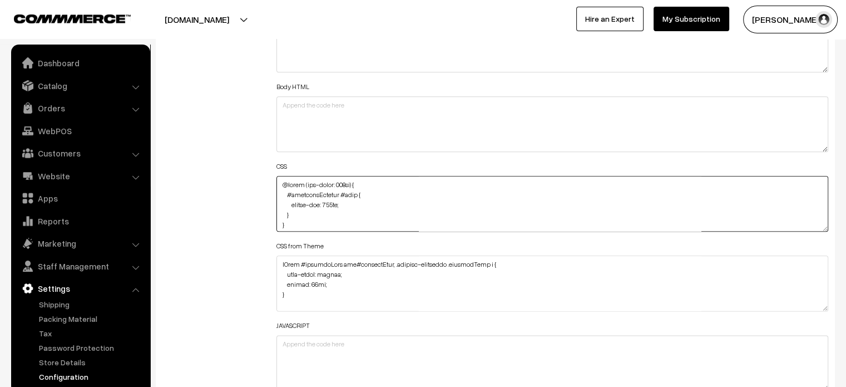
click at [321, 203] on textarea at bounding box center [553, 204] width 553 height 56
paste textarea "210px !important"
click at [342, 209] on textarea at bounding box center [553, 204] width 553 height 56
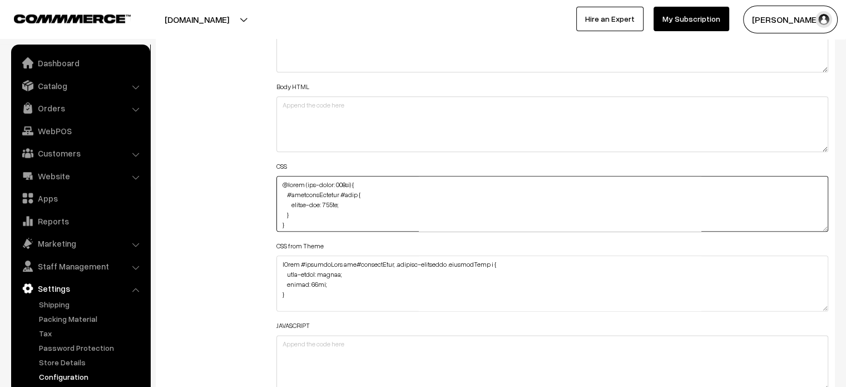
click at [329, 205] on textarea at bounding box center [553, 204] width 553 height 56
paste textarea "210px !important"
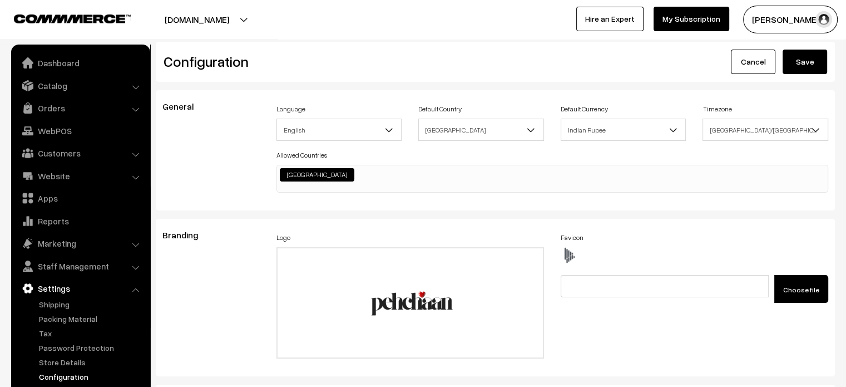
type textarea "@media (max-width: 767px) { #categorySection #name { margin-top: 210px !importa…"
click at [817, 71] on button "Save" at bounding box center [805, 62] width 45 height 24
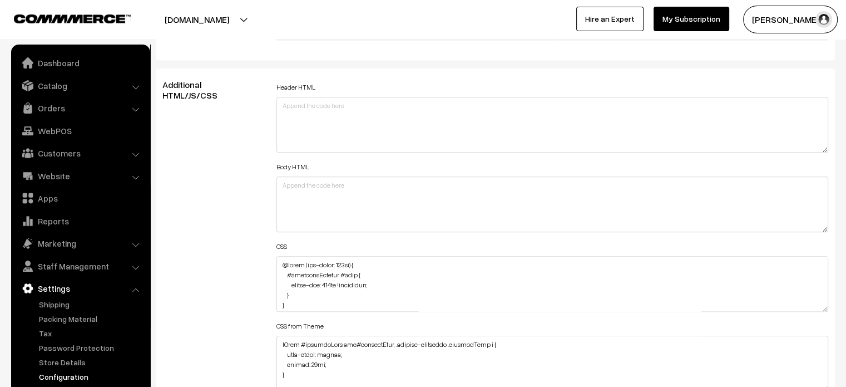
scroll to position [1221, 0]
click at [316, 295] on textarea at bounding box center [553, 283] width 553 height 56
paste textarea "#productType1 #name { margin-top: 118%; }"
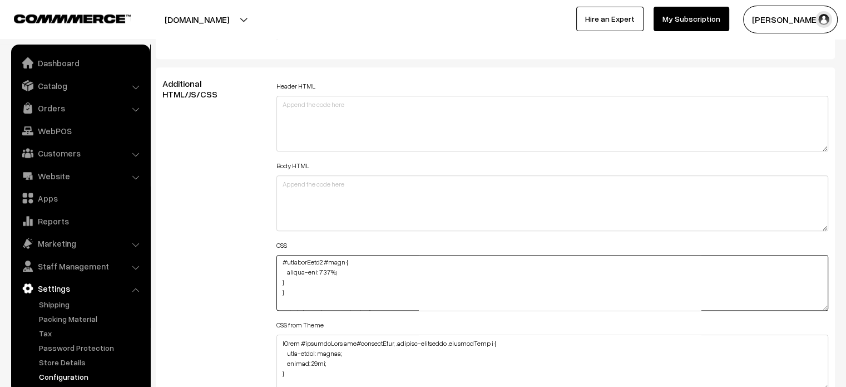
scroll to position [42, 0]
click at [279, 281] on textarea at bounding box center [553, 283] width 553 height 56
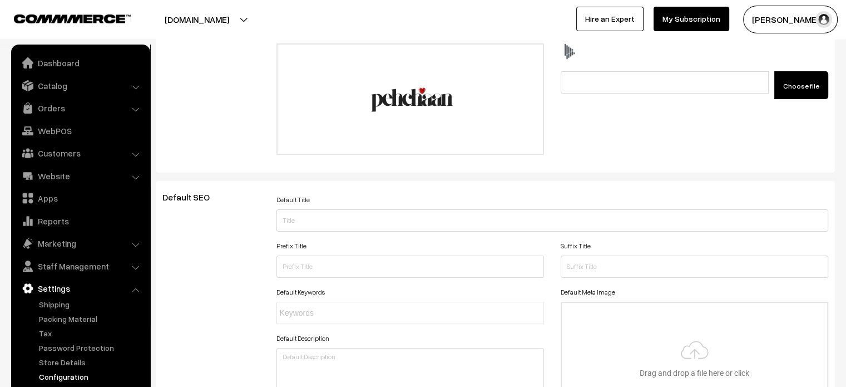
scroll to position [0, 0]
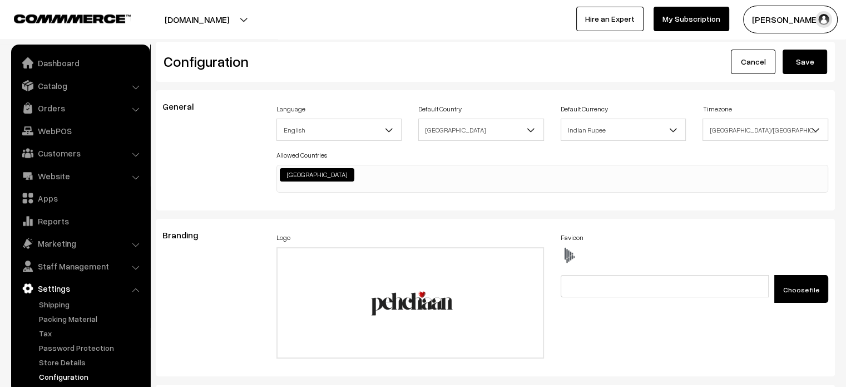
type textarea "@media (max-width: 767px) { #categorySection #name { margin-top: 210px !importa…"
click at [798, 66] on button "Save" at bounding box center [805, 62] width 45 height 24
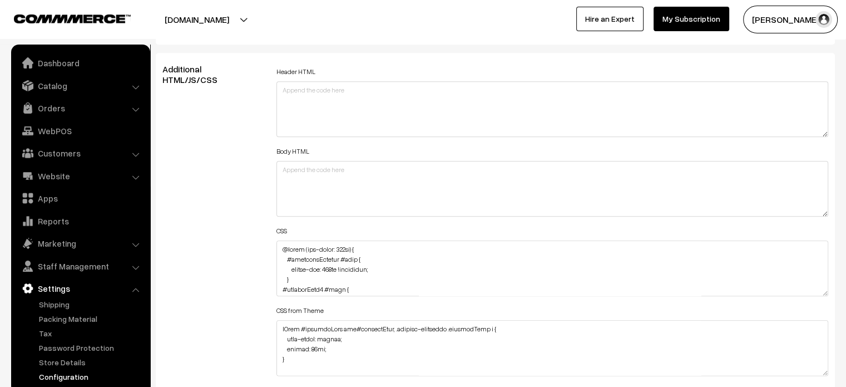
scroll to position [1242, 0]
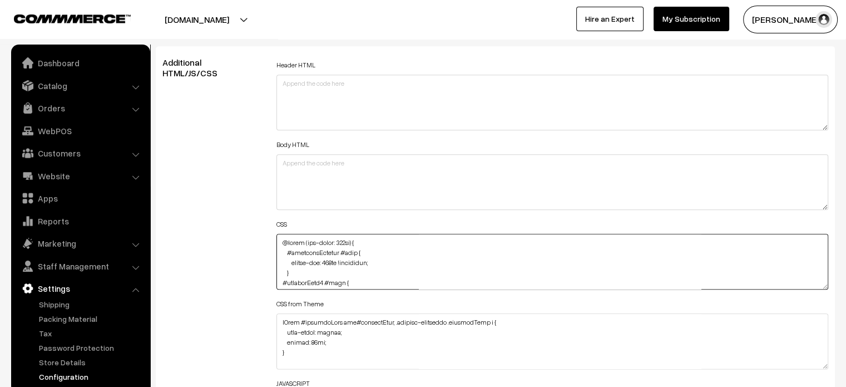
click at [365, 262] on textarea at bounding box center [553, 262] width 553 height 56
click at [334, 258] on textarea at bounding box center [553, 262] width 553 height 56
paste textarea "important"
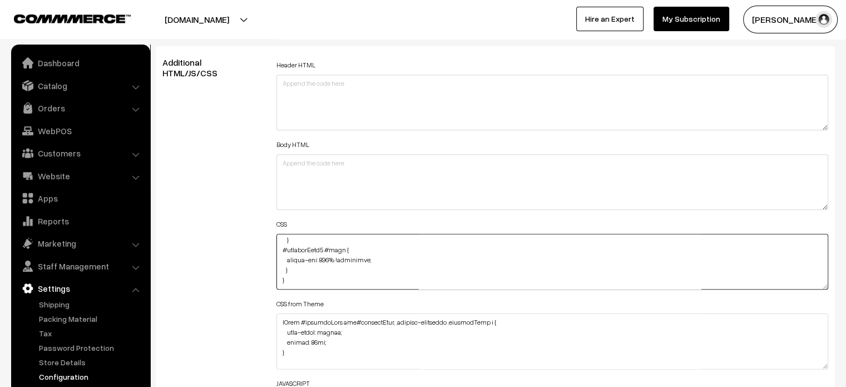
drag, startPoint x: 338, startPoint y: 258, endPoint x: 692, endPoint y: 170, distance: 364.2
click at [692, 170] on div "Header HTML Body HTML CSS CSS from Theme JAVASCRIPT" at bounding box center [553, 252] width 553 height 391
click at [467, 253] on textarea at bounding box center [553, 262] width 553 height 56
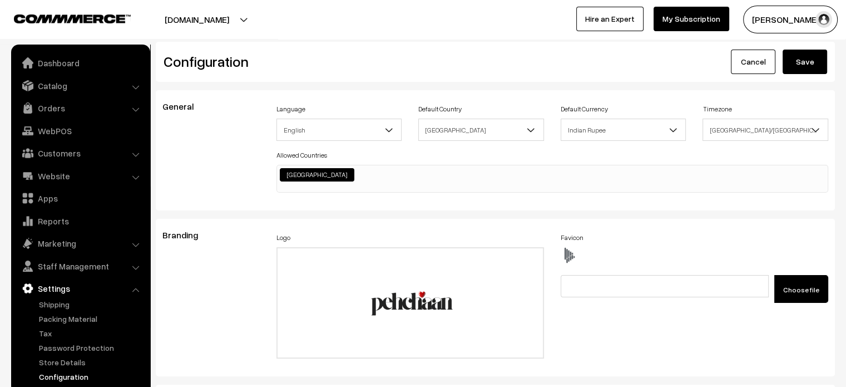
type textarea "@media (max-width: 767px) { #categorySection #name { margin-top: 210px !importa…"
click at [808, 64] on button "Save" at bounding box center [805, 62] width 45 height 24
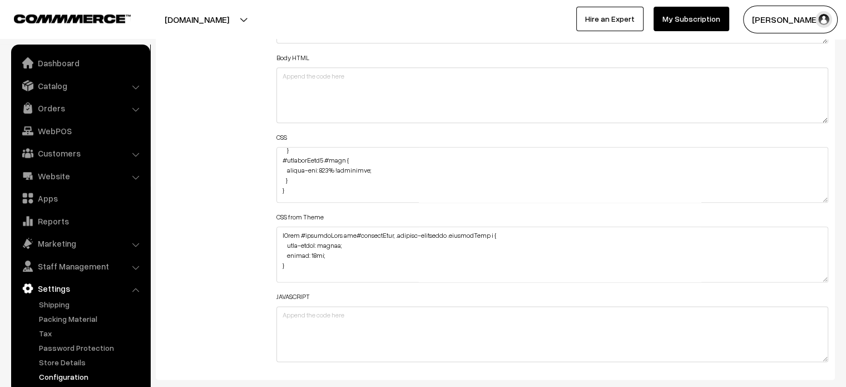
scroll to position [36, 0]
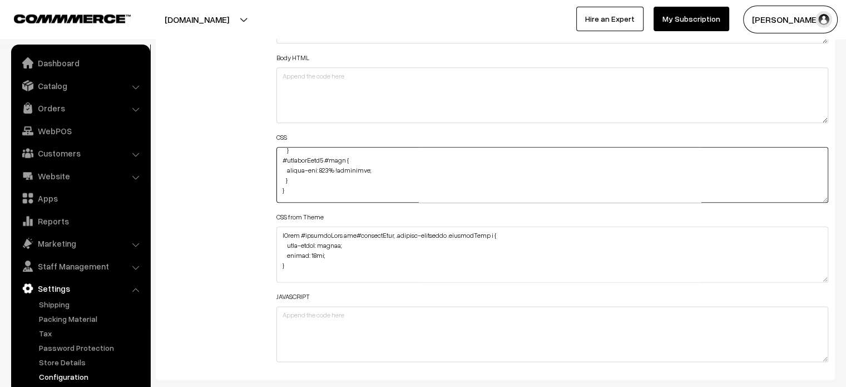
click at [298, 180] on textarea at bounding box center [553, 175] width 553 height 56
paste textarea "#productType3 #name { margin-top: 30%; }"
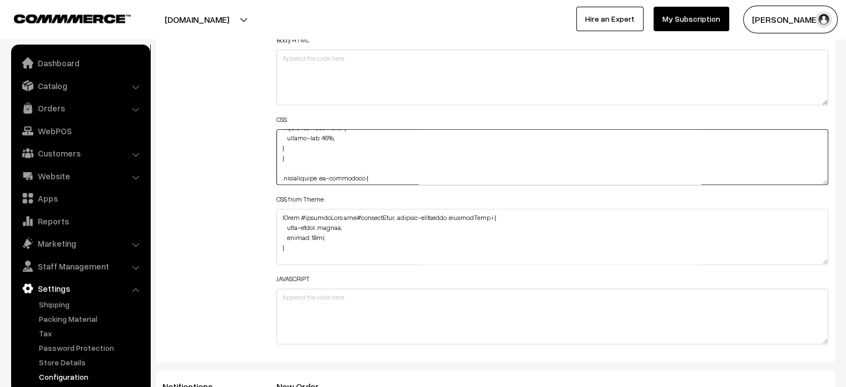
scroll to position [83, 0]
click at [280, 142] on textarea at bounding box center [553, 157] width 553 height 56
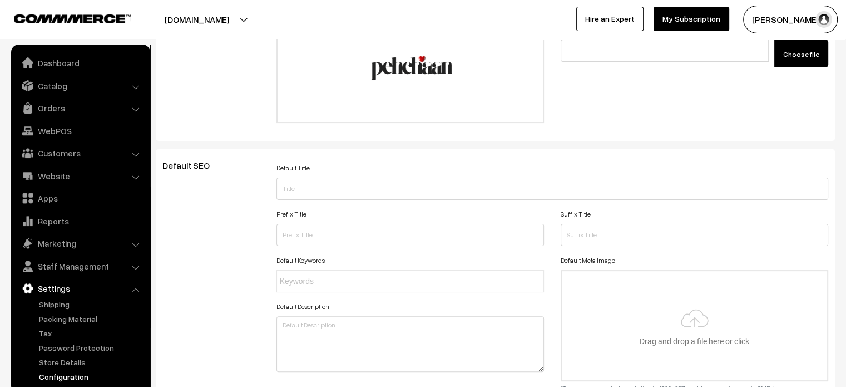
scroll to position [0, 0]
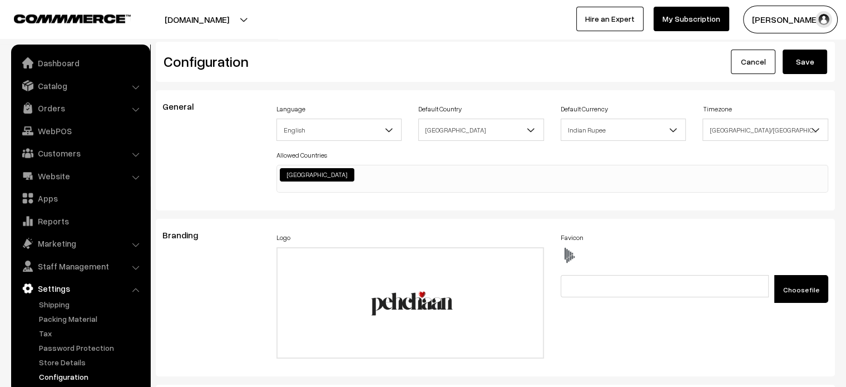
type textarea "@media (max-width: 767px) { #categorySection #name { margin-top: 210px !importa…"
click at [806, 61] on button "Save" at bounding box center [805, 62] width 45 height 24
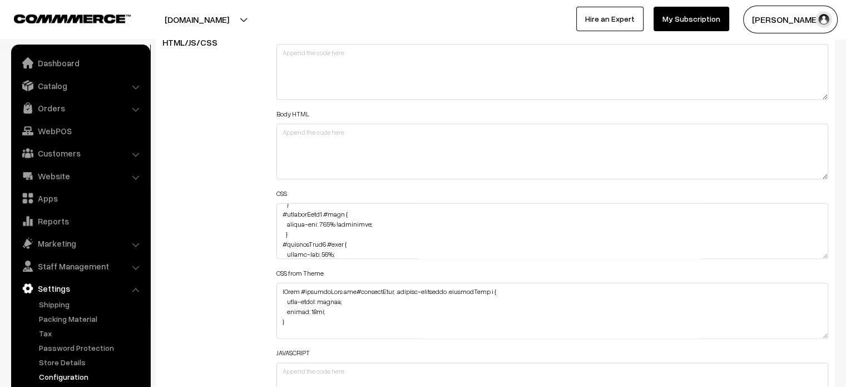
scroll to position [40, 0]
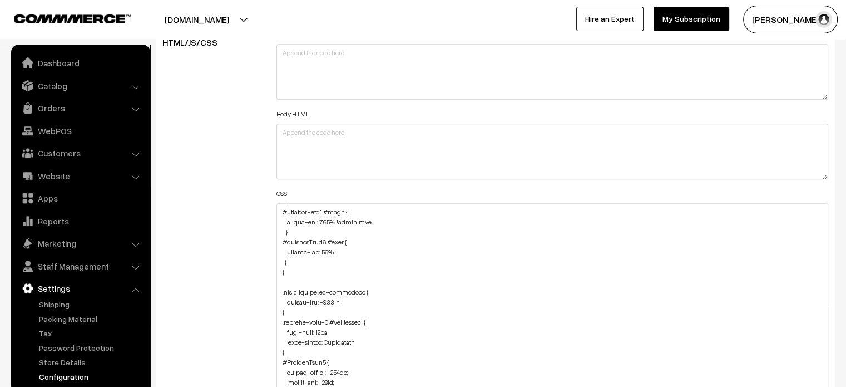
drag, startPoint x: 824, startPoint y: 253, endPoint x: 854, endPoint y: 413, distance: 162.5
click at [318, 262] on textarea at bounding box center [553, 310] width 553 height 215
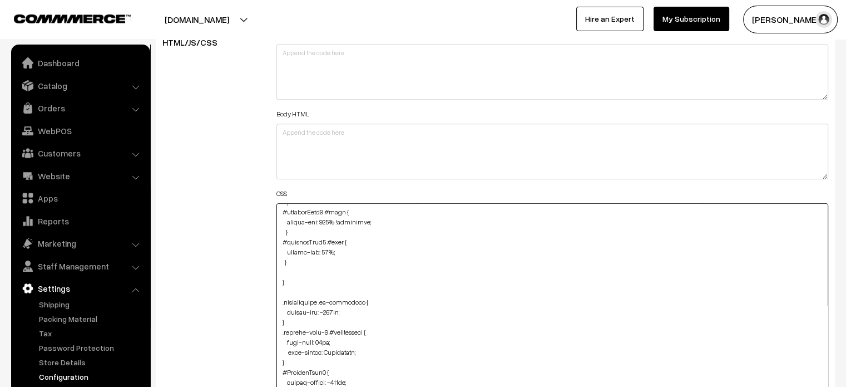
paste textarea "div#productType3 button#button2, div#productType4 button#button2, div#ProductTy…"
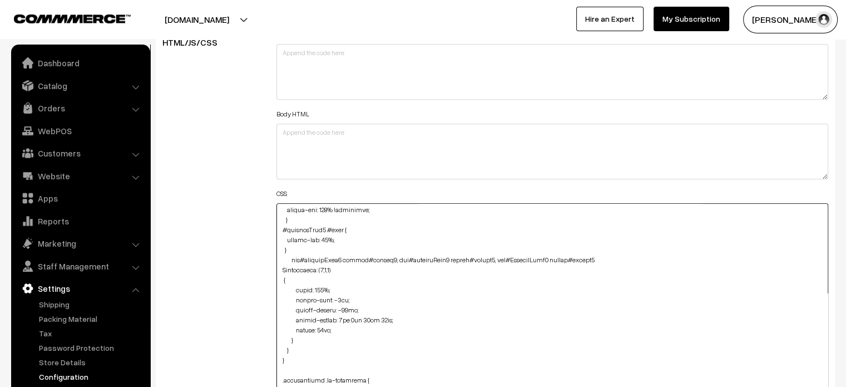
scroll to position [53, 0]
click at [333, 272] on textarea at bounding box center [553, 310] width 553 height 215
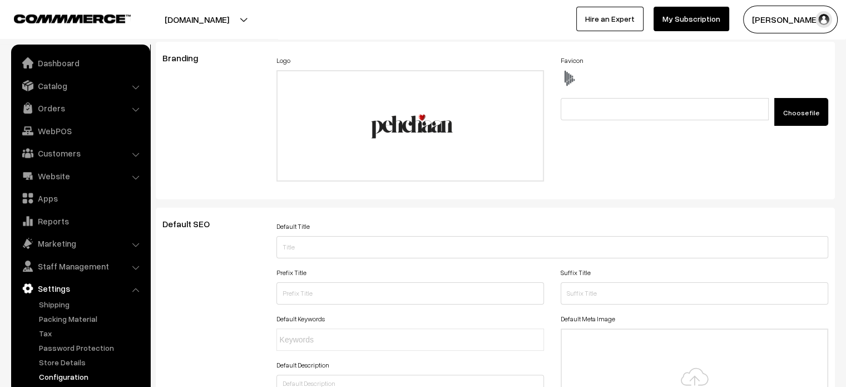
scroll to position [0, 0]
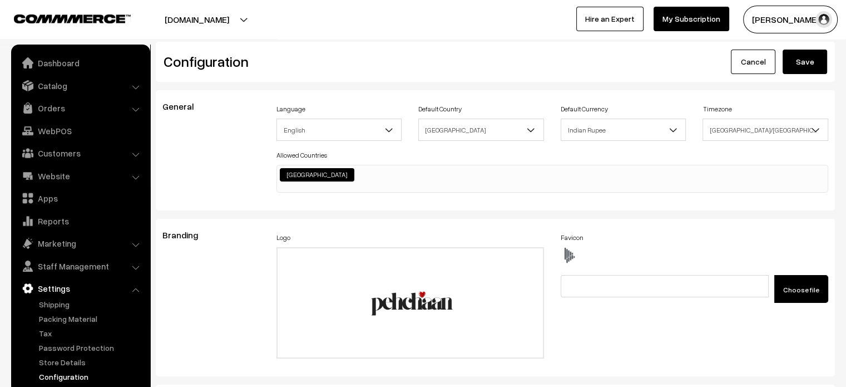
type textarea "@media (max-width: 767px) { #categorySection #name { margin-top: 210px !importa…"
click at [818, 65] on button "Save" at bounding box center [805, 62] width 45 height 24
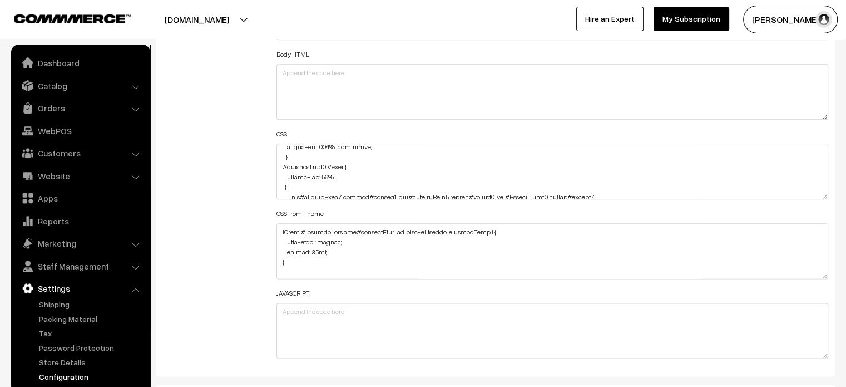
scroll to position [57, 0]
click at [302, 194] on textarea at bounding box center [553, 172] width 553 height 56
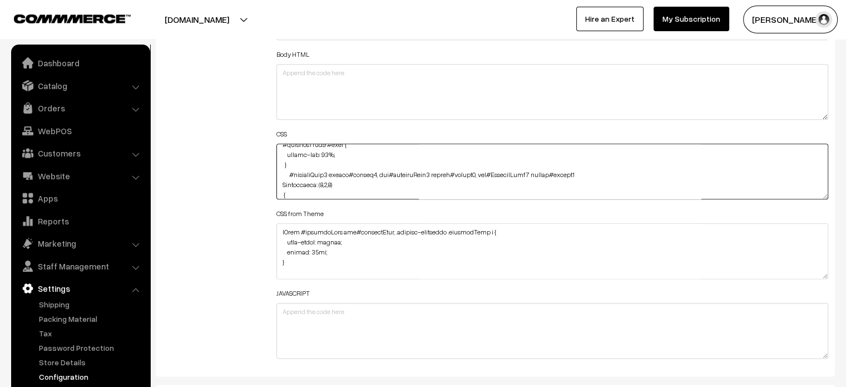
scroll to position [73, 0]
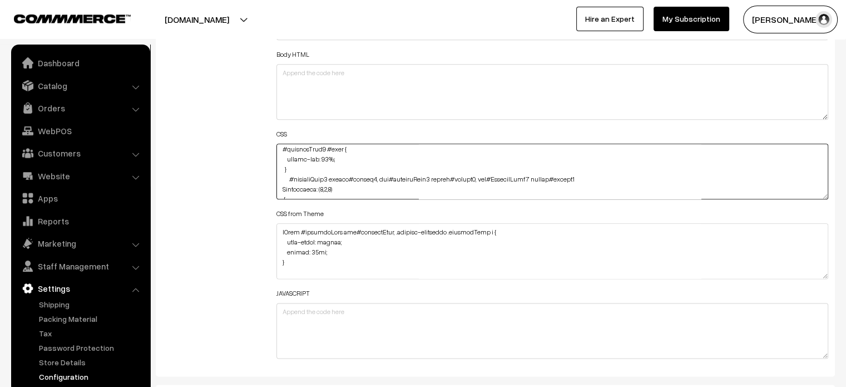
click at [327, 189] on textarea at bounding box center [553, 172] width 553 height 56
click at [331, 190] on textarea at bounding box center [553, 172] width 553 height 56
click at [282, 191] on textarea at bounding box center [553, 172] width 553 height 56
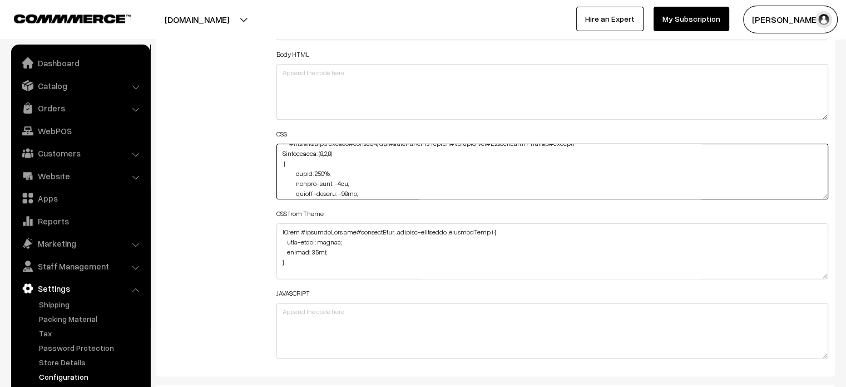
type textarea "@media (max-width: 767px) { #categorySection #name { margin-top: 210px !importa…"
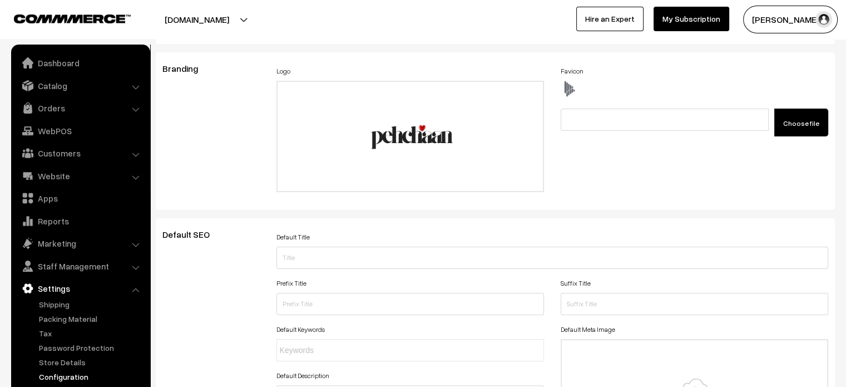
scroll to position [0, 0]
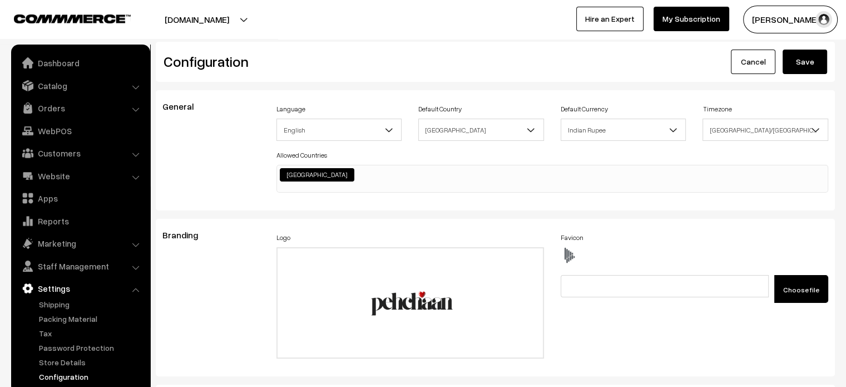
click at [821, 77] on div "Configuration Cancel Save" at bounding box center [496, 62] width 680 height 40
click at [810, 66] on button "Save" at bounding box center [805, 62] width 45 height 24
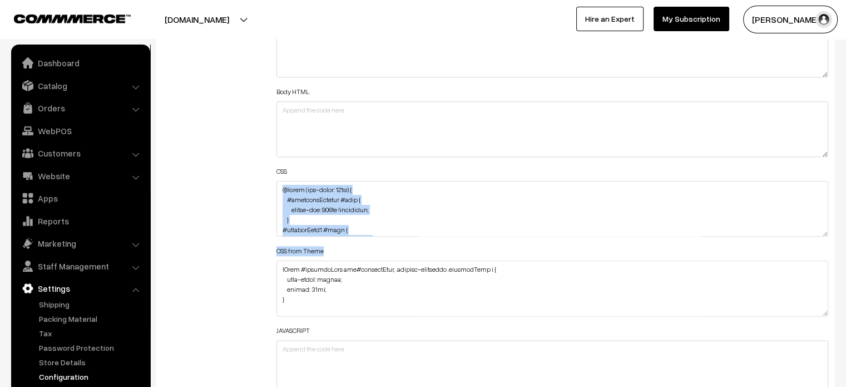
scroll to position [87, 0]
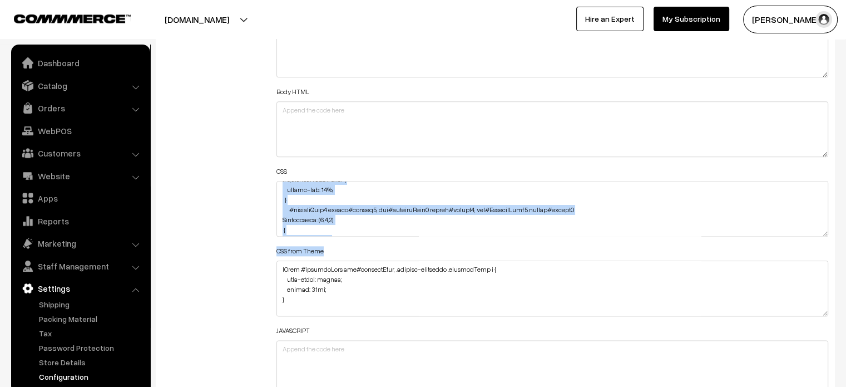
drag, startPoint x: 820, startPoint y: 235, endPoint x: 829, endPoint y: 230, distance: 11.0
click at [829, 230] on div "Header HTML Body HTML CSS CSS from Theme JAVASCRIPT" at bounding box center [552, 203] width 569 height 398
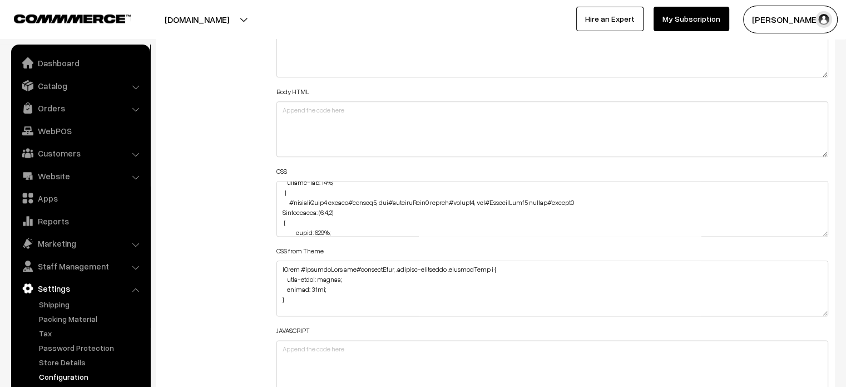
drag, startPoint x: 829, startPoint y: 230, endPoint x: 824, endPoint y: 232, distance: 6.0
click at [824, 232] on div "Header HTML Body HTML CSS CSS from Theme JAVASCRIPT" at bounding box center [552, 203] width 569 height 398
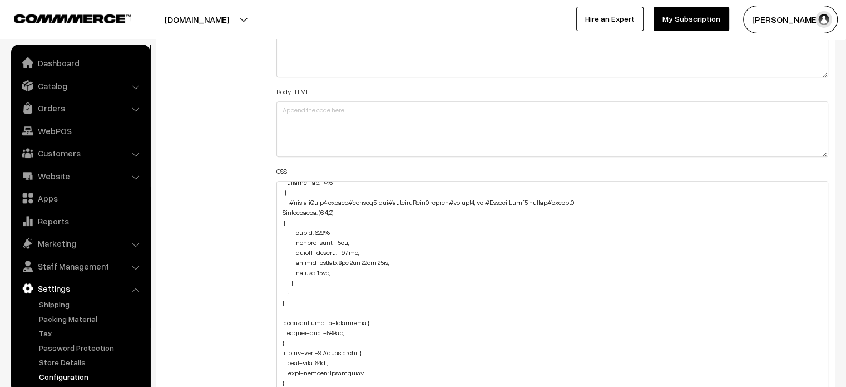
drag, startPoint x: 824, startPoint y: 232, endPoint x: 854, endPoint y: 407, distance: 177.4
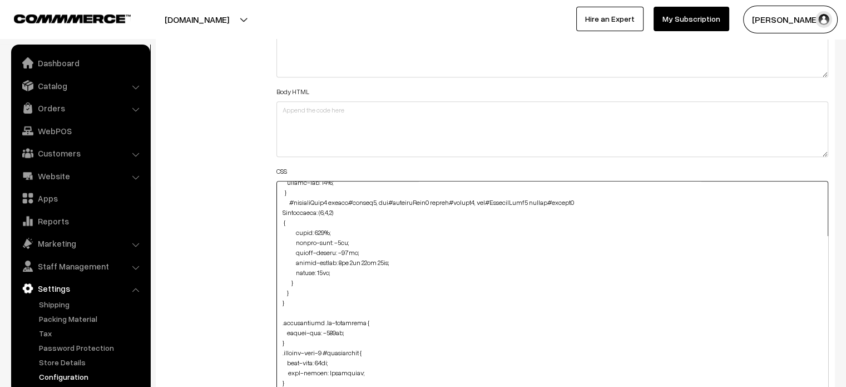
drag, startPoint x: 282, startPoint y: 198, endPoint x: 333, endPoint y: 284, distance: 100.3
click at [333, 284] on textarea at bounding box center [553, 296] width 553 height 230
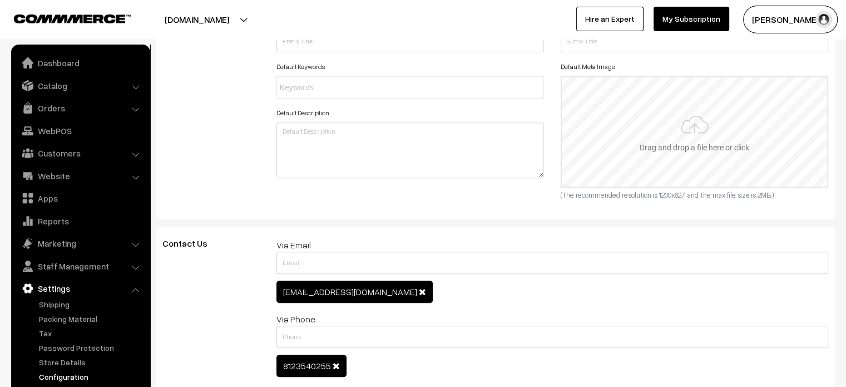
scroll to position [0, 0]
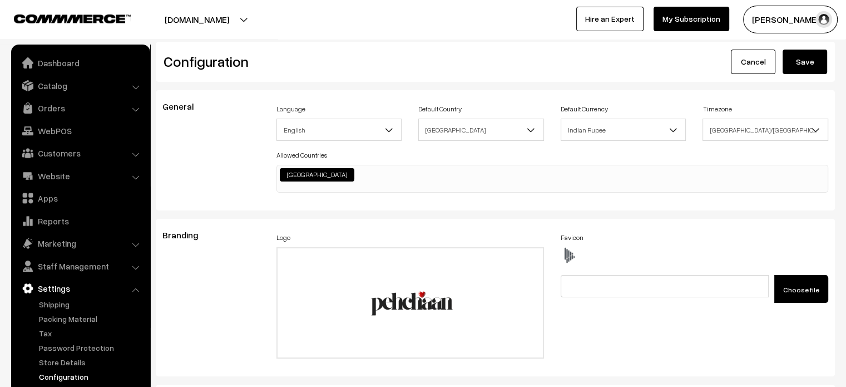
type textarea "@media (max-width: 767px) { #categorySection #name { margin-top: 210px !importa…"
click at [797, 57] on button "Save" at bounding box center [805, 62] width 45 height 24
